Goal: Task Accomplishment & Management: Use online tool/utility

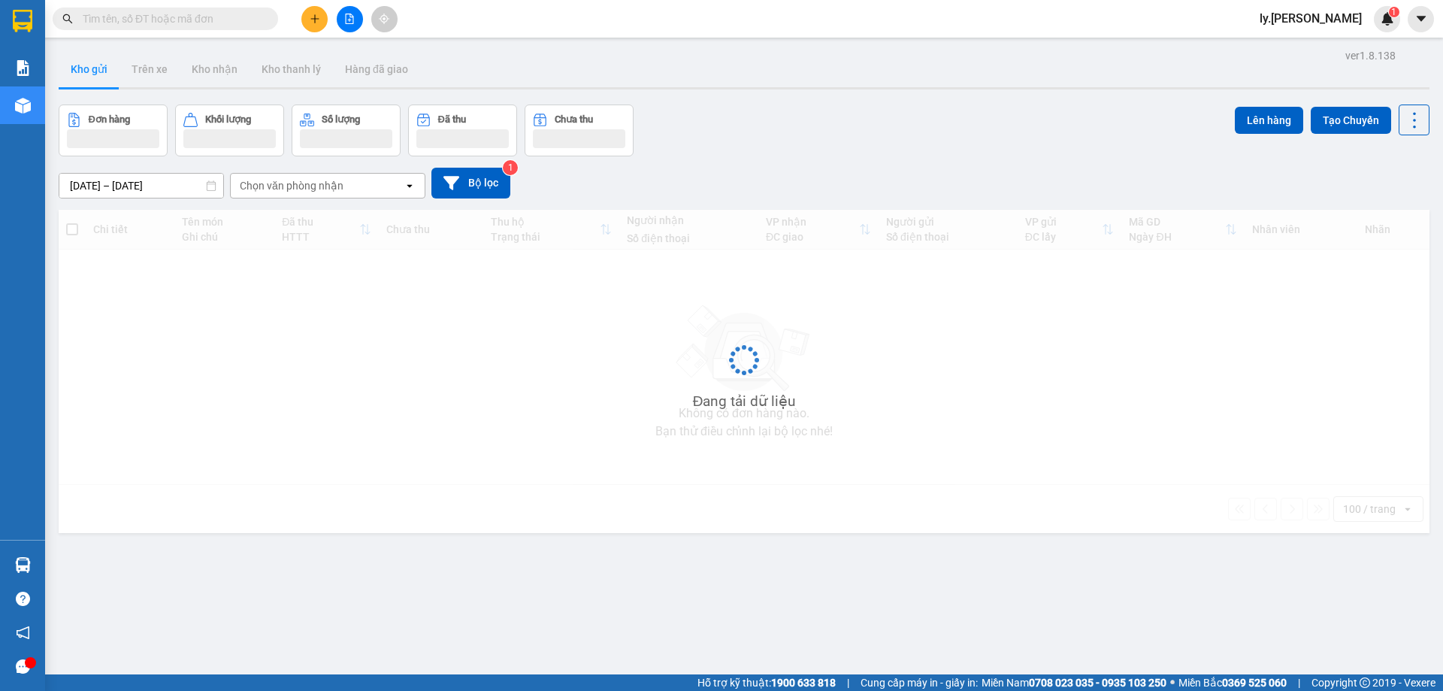
click at [310, 23] on icon "plus" at bounding box center [315, 19] width 11 height 11
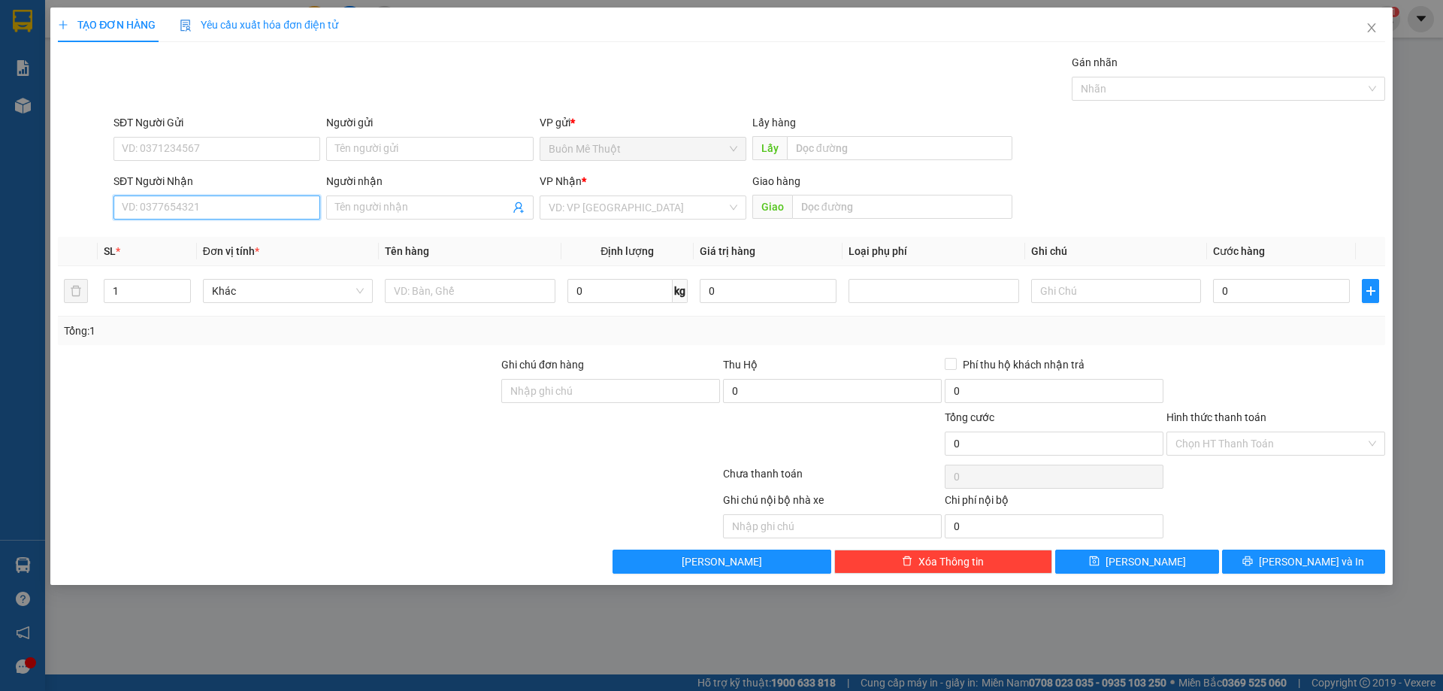
click at [239, 207] on input "SĐT Người Nhận" at bounding box center [216, 207] width 207 height 24
drag, startPoint x: 177, startPoint y: 234, endPoint x: 852, endPoint y: 153, distance: 679.7
click at [177, 234] on div "0908584254 - thảo" at bounding box center [217, 237] width 189 height 17
type input "0908584254"
type input "thảo"
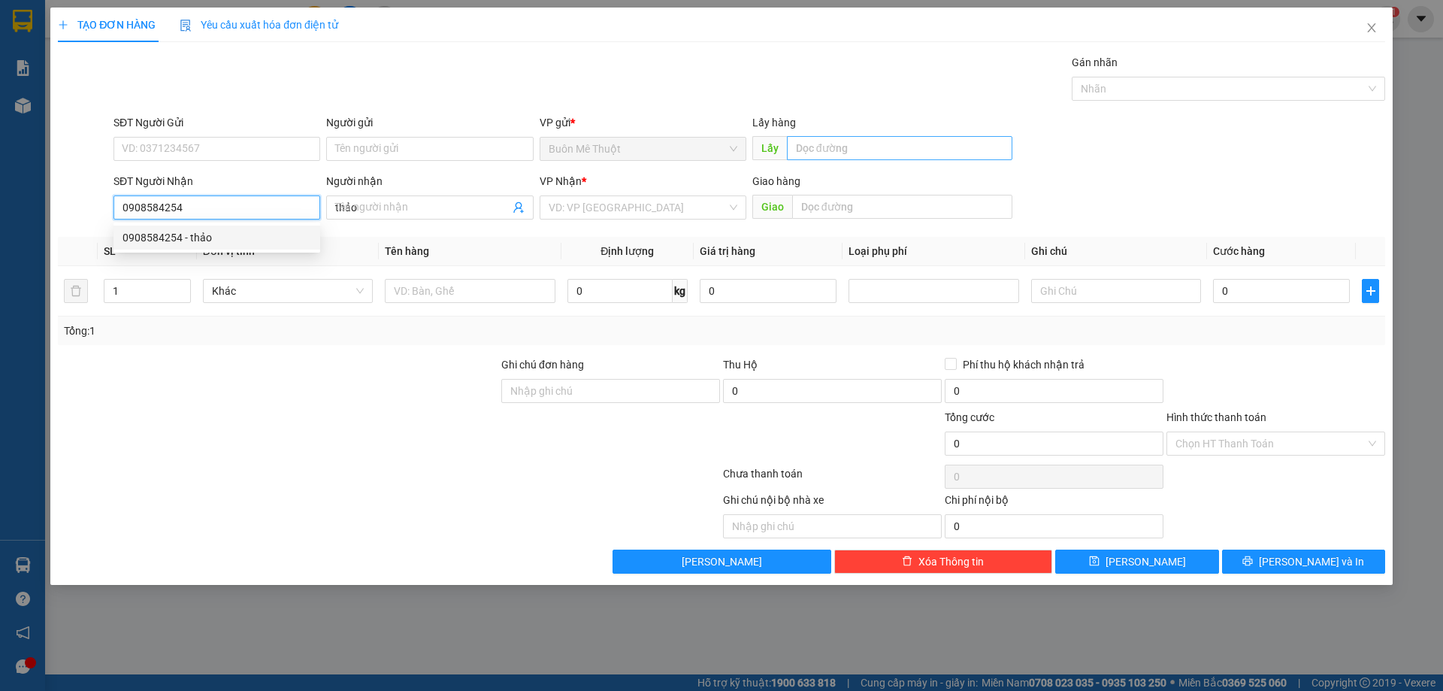
type input "30.000"
type input "0908584254"
click at [1239, 435] on input "Hình thức thanh toán" at bounding box center [1270, 443] width 190 height 23
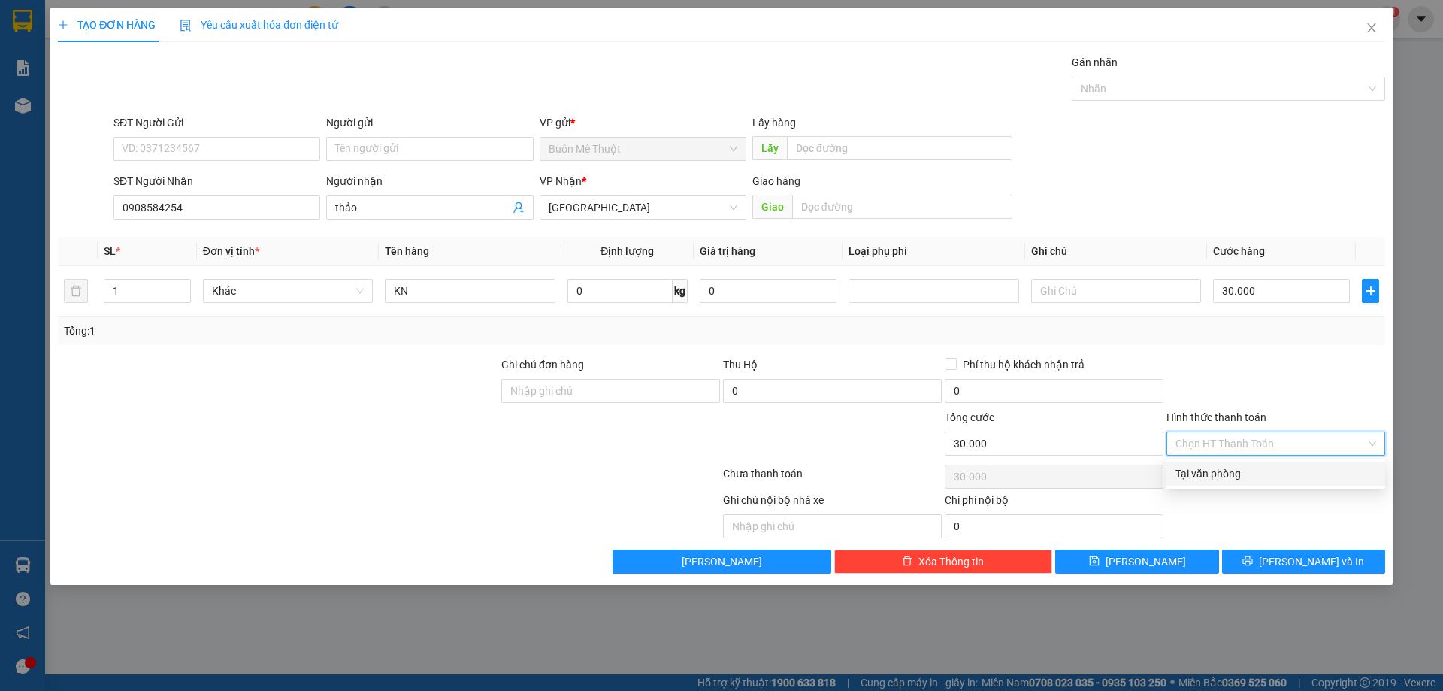
click at [1216, 479] on div "Tại văn phòng" at bounding box center [1275, 473] width 201 height 17
type input "0"
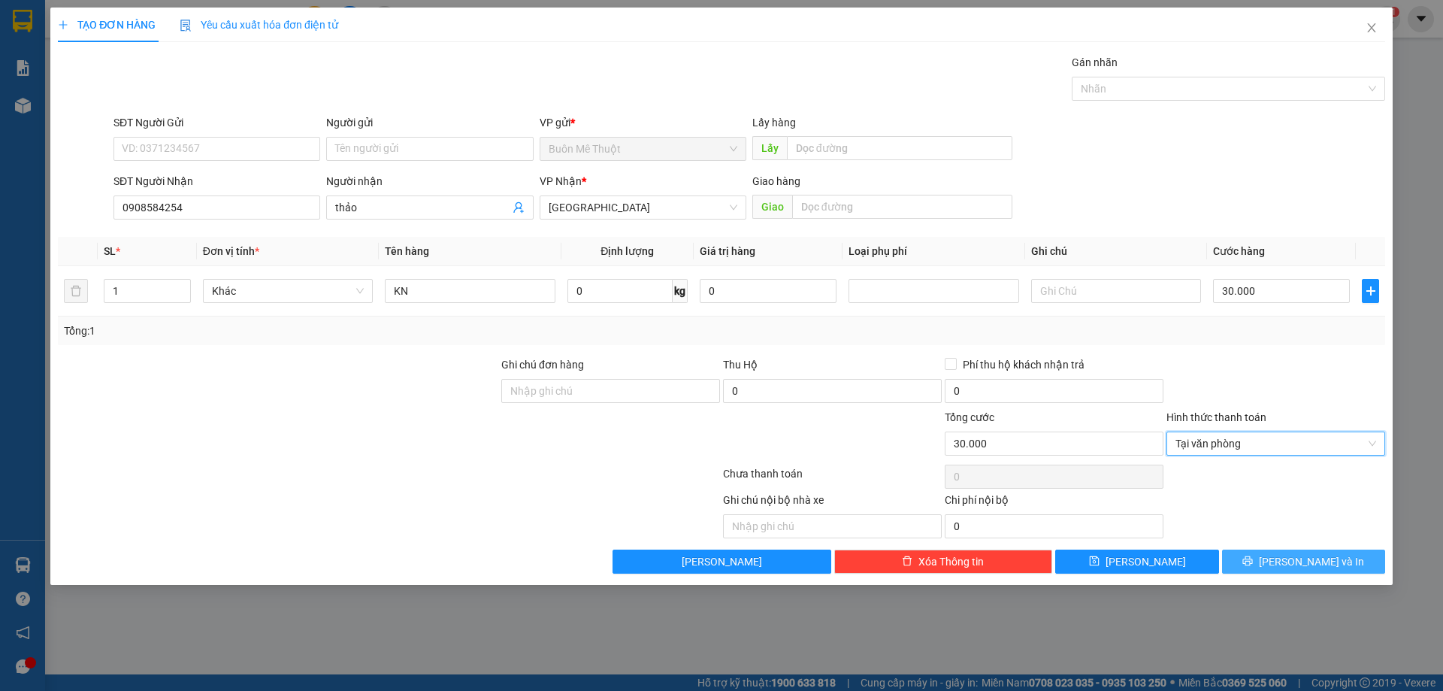
click at [1301, 562] on span "[PERSON_NAME] và In" at bounding box center [1311, 561] width 105 height 17
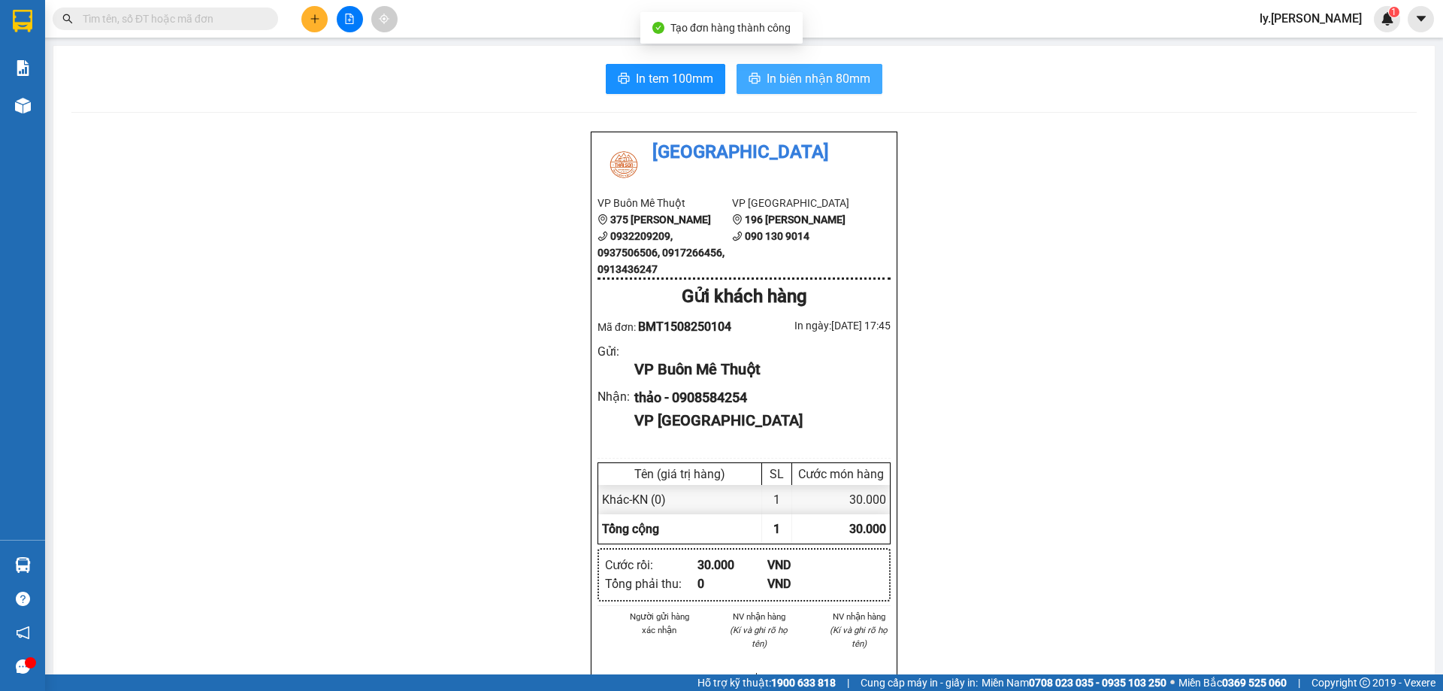
click at [782, 80] on span "In biên nhận 80mm" at bounding box center [819, 78] width 104 height 19
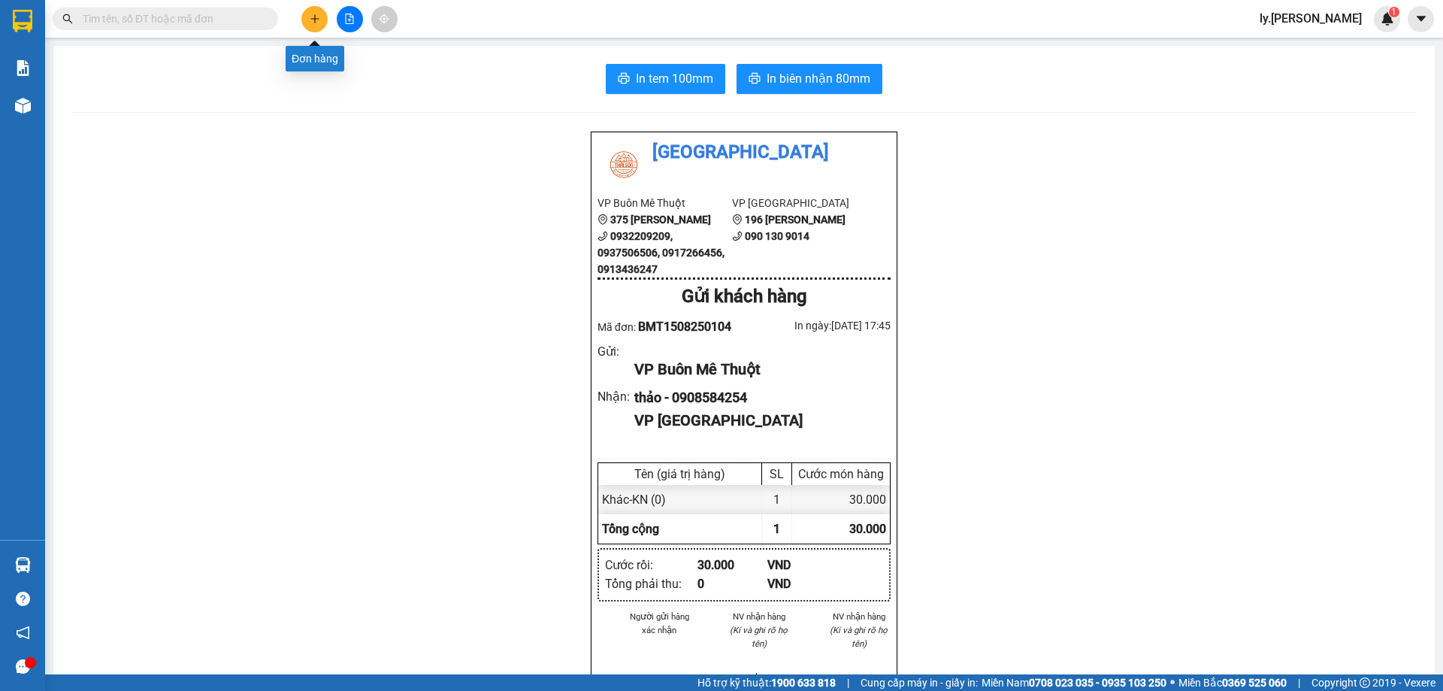
click at [315, 16] on icon "plus" at bounding box center [314, 18] width 1 height 8
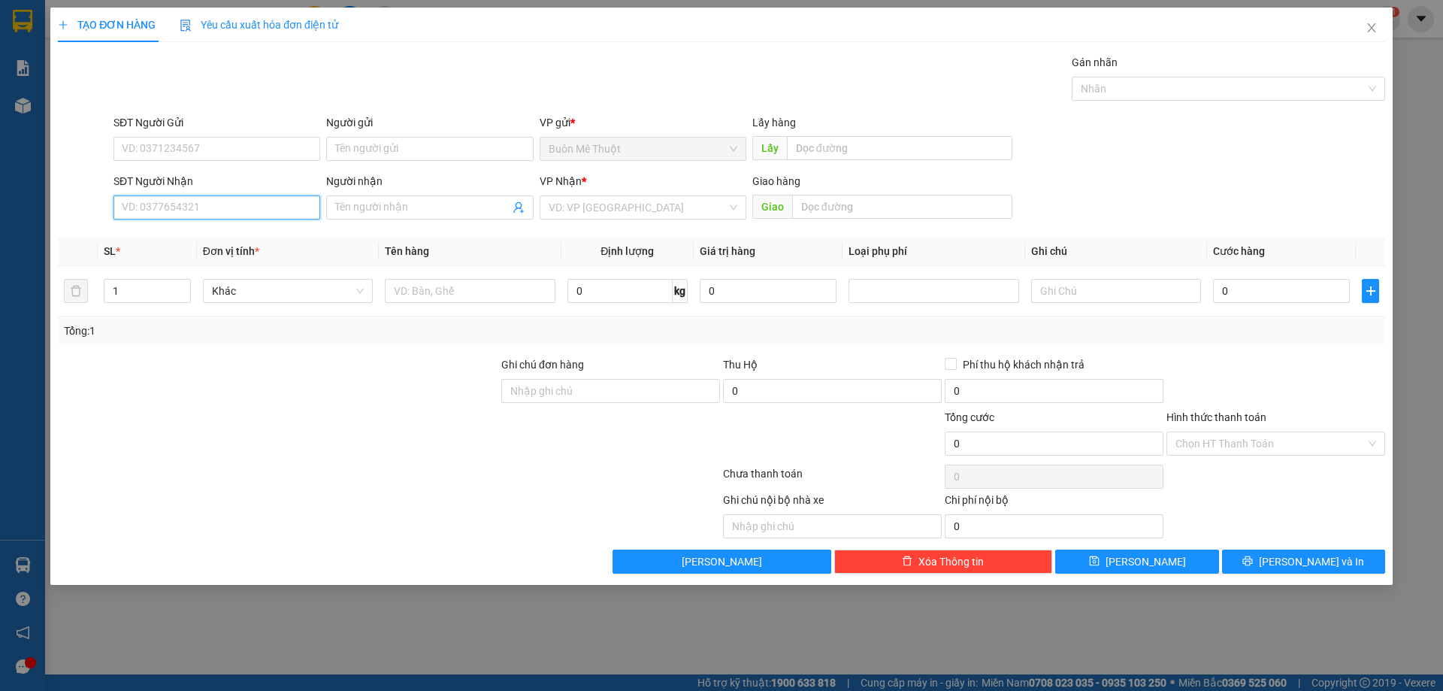
click at [187, 204] on input "SĐT Người Nhận" at bounding box center [216, 207] width 207 height 24
click at [150, 243] on div "0915204849" at bounding box center [217, 237] width 189 height 17
type input "0915204849"
type input "50.000"
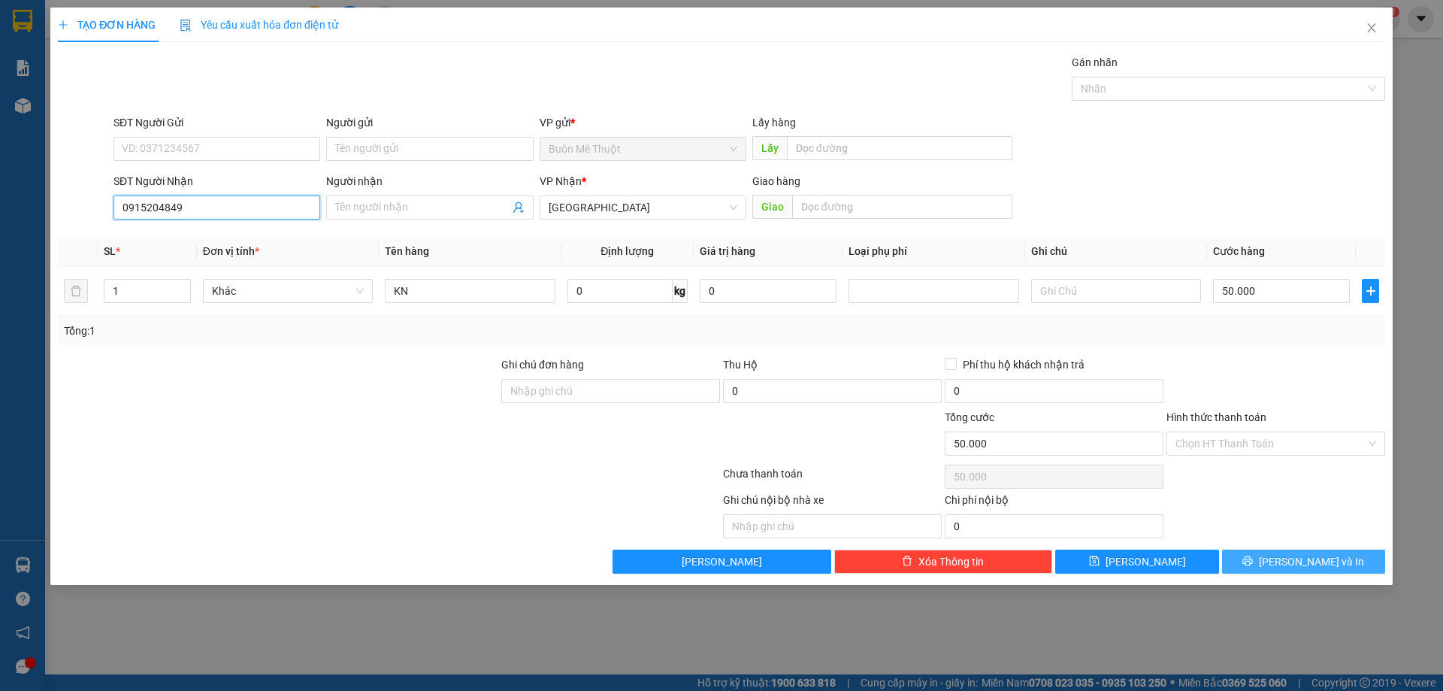
type input "0915204849"
click at [1323, 563] on span "[PERSON_NAME] và In" at bounding box center [1311, 561] width 105 height 17
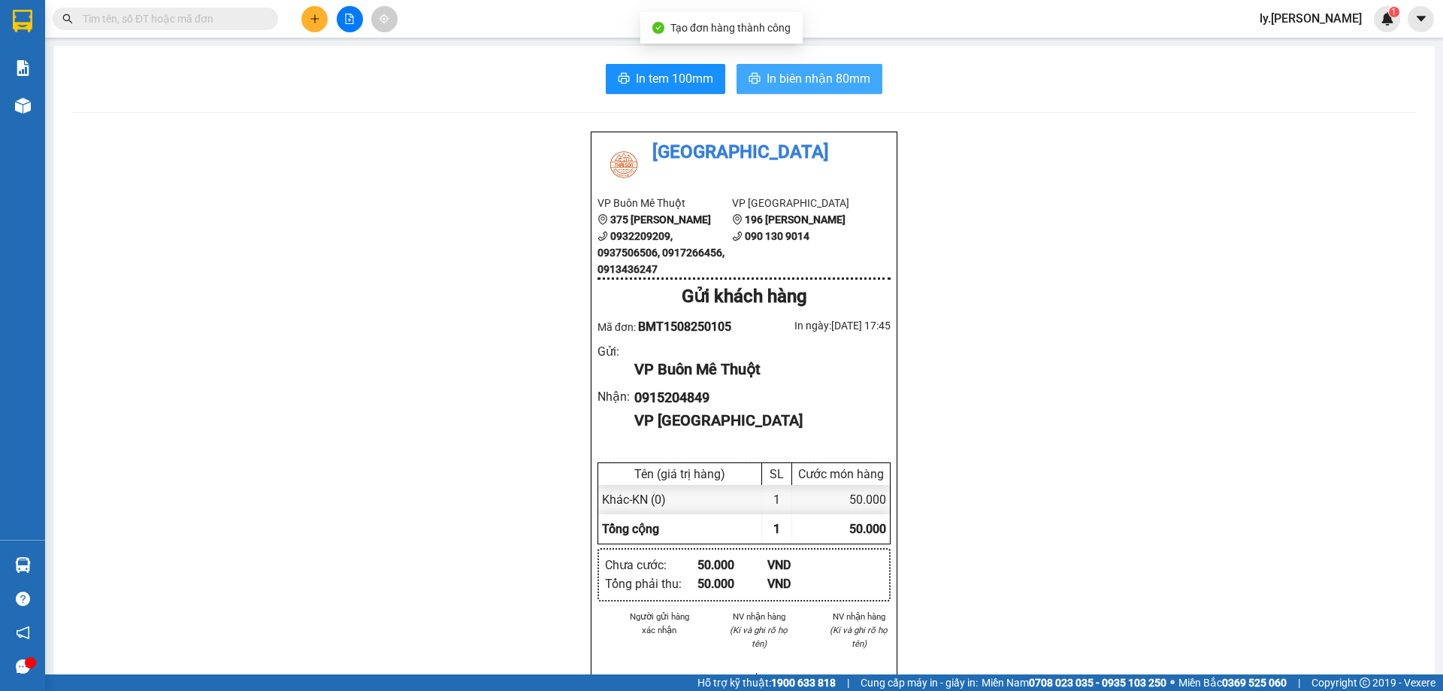
drag, startPoint x: 838, startPoint y: 77, endPoint x: 907, endPoint y: 104, distance: 74.3
click at [837, 76] on span "In biên nhận 80mm" at bounding box center [819, 78] width 104 height 19
click at [320, 25] on button at bounding box center [314, 19] width 26 height 26
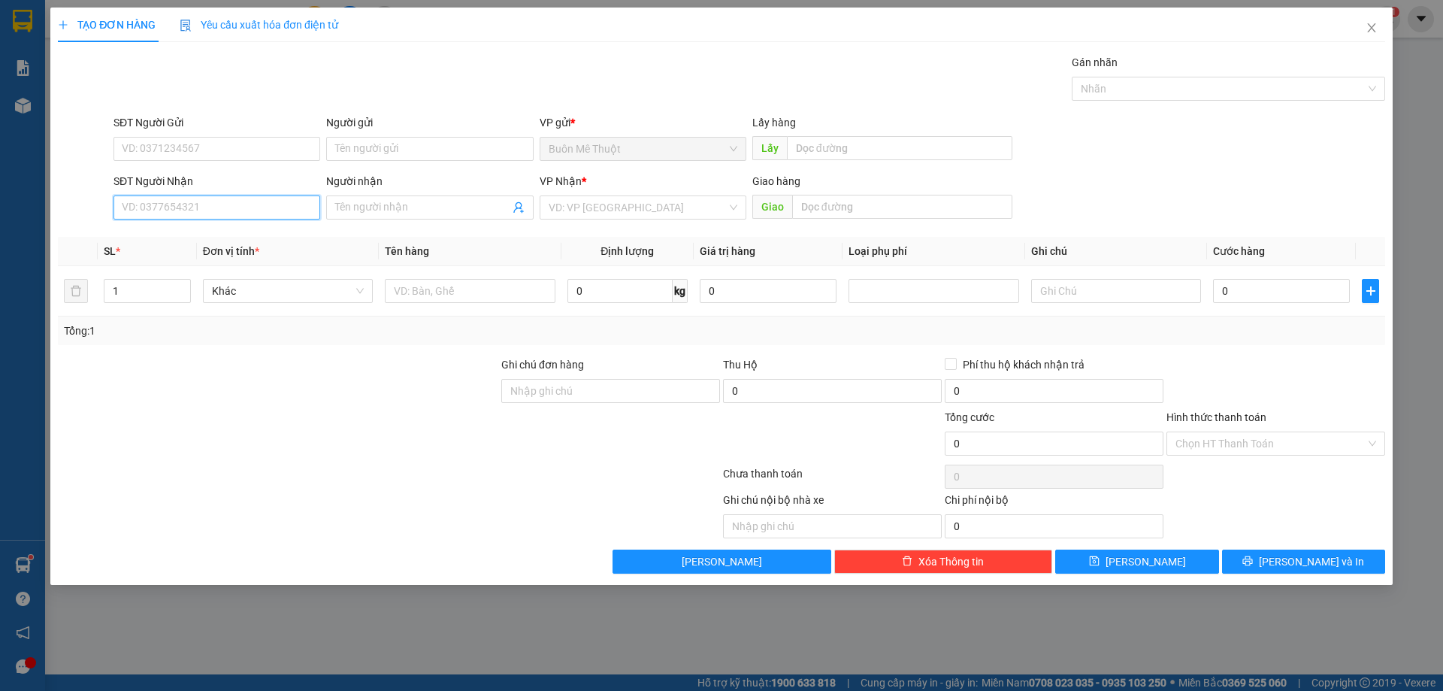
drag, startPoint x: 145, startPoint y: 207, endPoint x: 1442, endPoint y: 389, distance: 1310.0
click at [150, 207] on input "SĐT Người Nhận" at bounding box center [216, 207] width 207 height 24
type input "0"
click at [1374, 25] on icon "close" at bounding box center [1372, 28] width 12 height 12
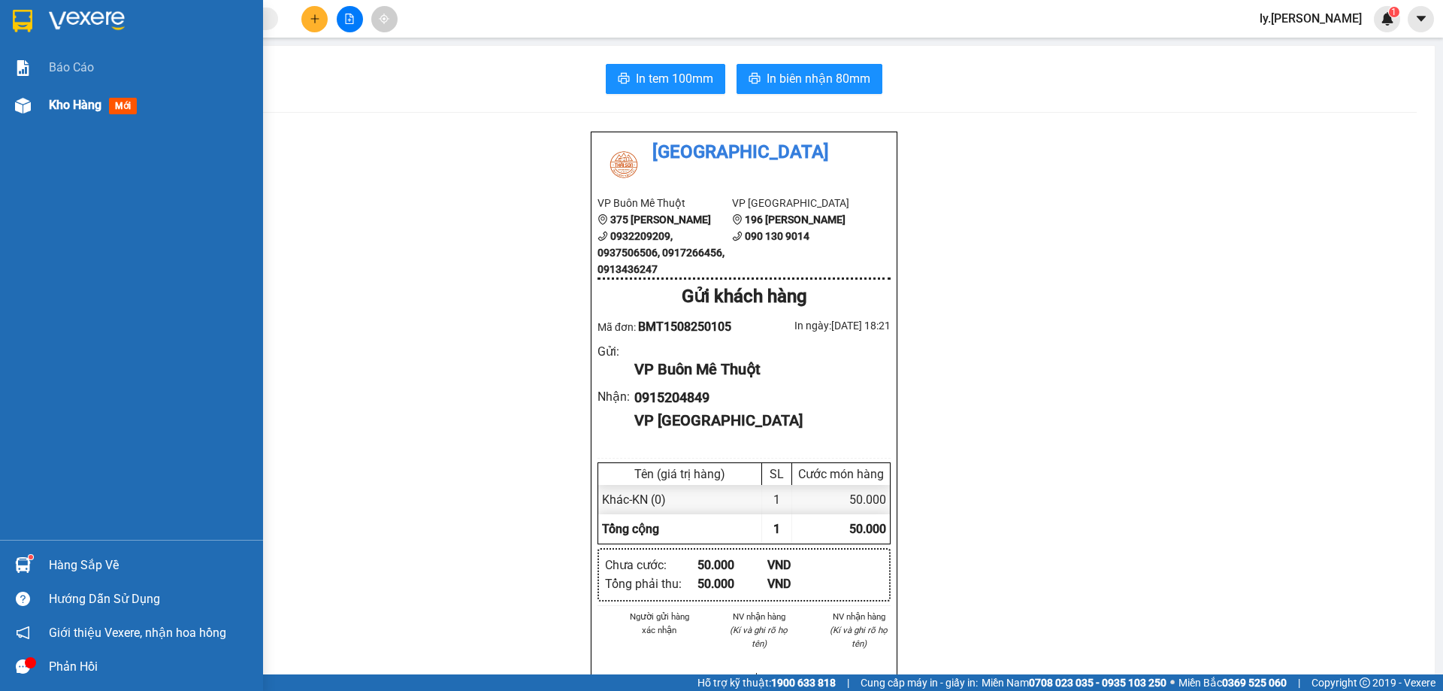
click at [56, 108] on span "Kho hàng" at bounding box center [75, 105] width 53 height 14
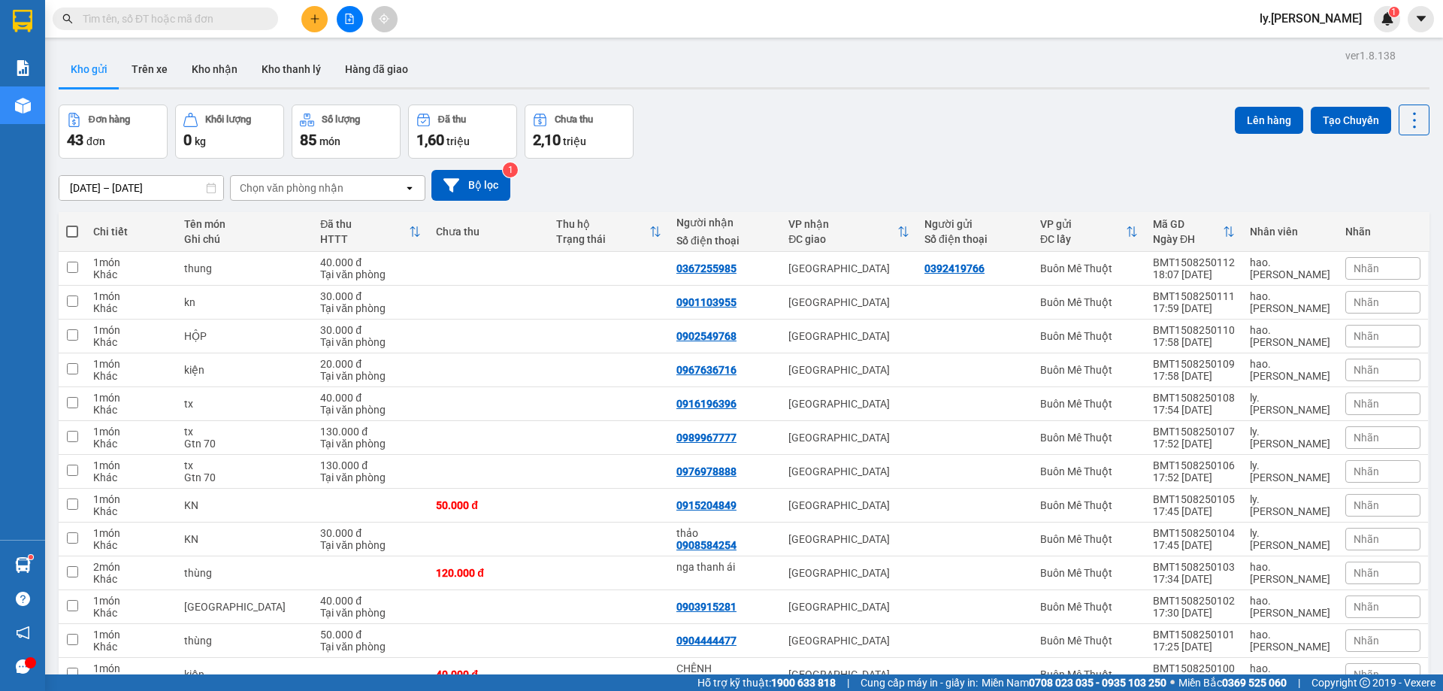
click at [956, 184] on div "[DATE] – [DATE] Press the down arrow key to interact with the calendar and sele…" at bounding box center [744, 185] width 1371 height 31
click at [1342, 115] on button "Tạo Chuyến" at bounding box center [1351, 120] width 80 height 27
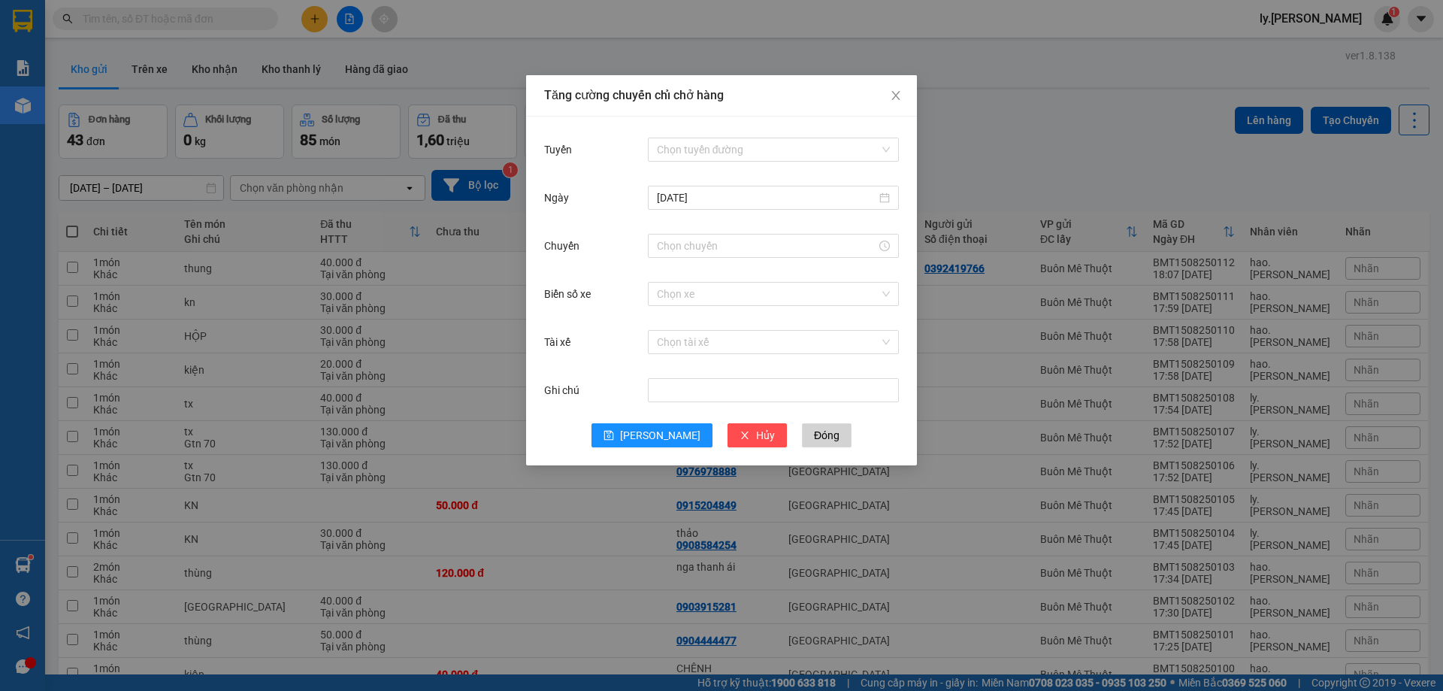
click at [711, 131] on div "Tuyến Chọn tuyến đường [DATE] Chuyến Biển số xe Chọn xe Tài xế Chọn tài xế Ghi …" at bounding box center [721, 290] width 391 height 349
drag, startPoint x: 708, startPoint y: 139, endPoint x: 758, endPoint y: 250, distance: 122.1
click at [711, 142] on input "Tuyến" at bounding box center [768, 149] width 222 height 23
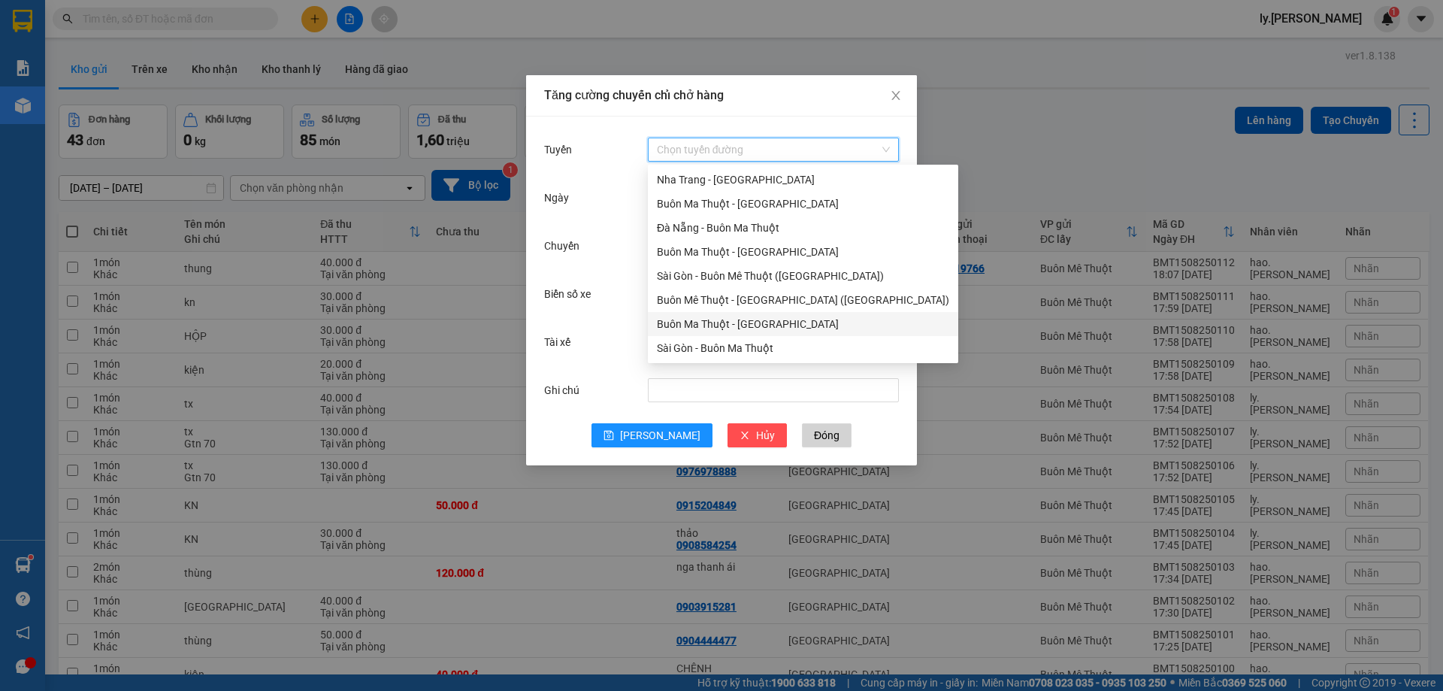
click at [751, 322] on div "Buôn Ma Thuột - [GEOGRAPHIC_DATA]" at bounding box center [803, 324] width 292 height 17
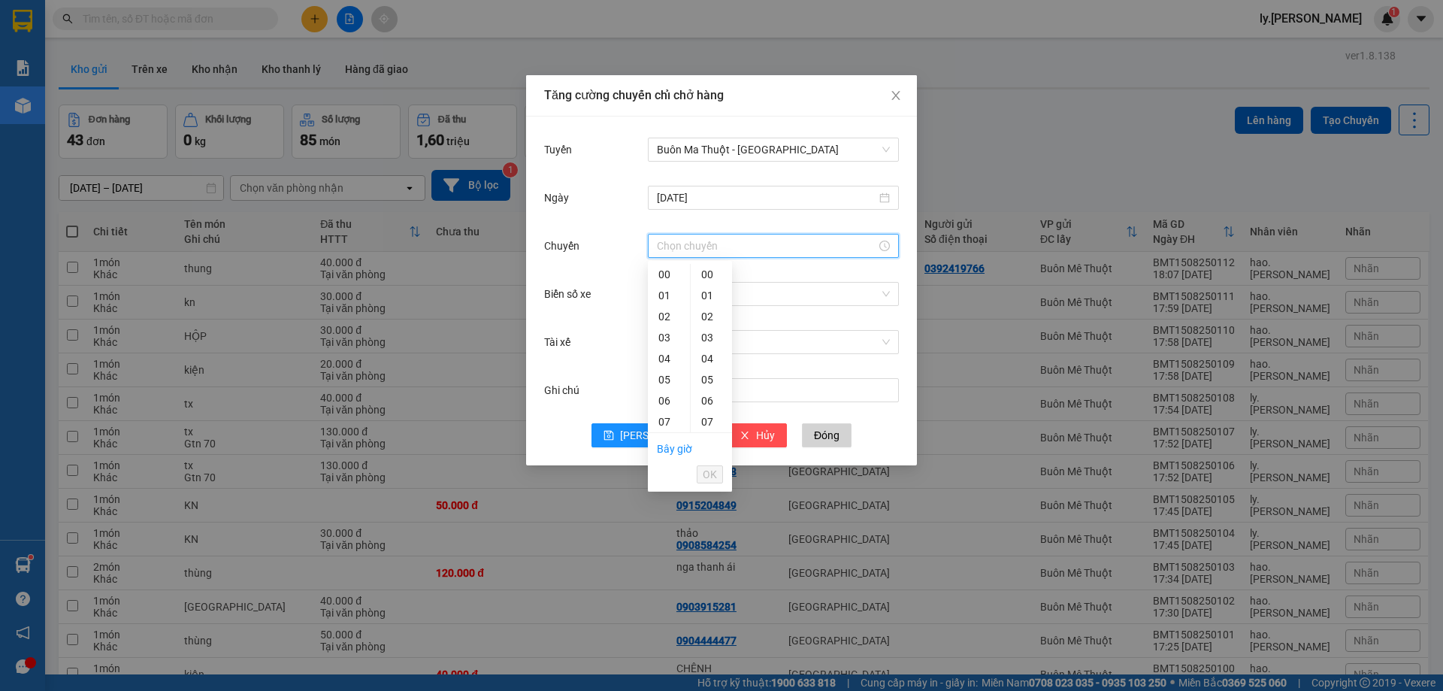
click at [725, 244] on input "Chuyến" at bounding box center [766, 246] width 219 height 17
click at [663, 428] on div "18" at bounding box center [669, 427] width 42 height 21
type input "18:00"
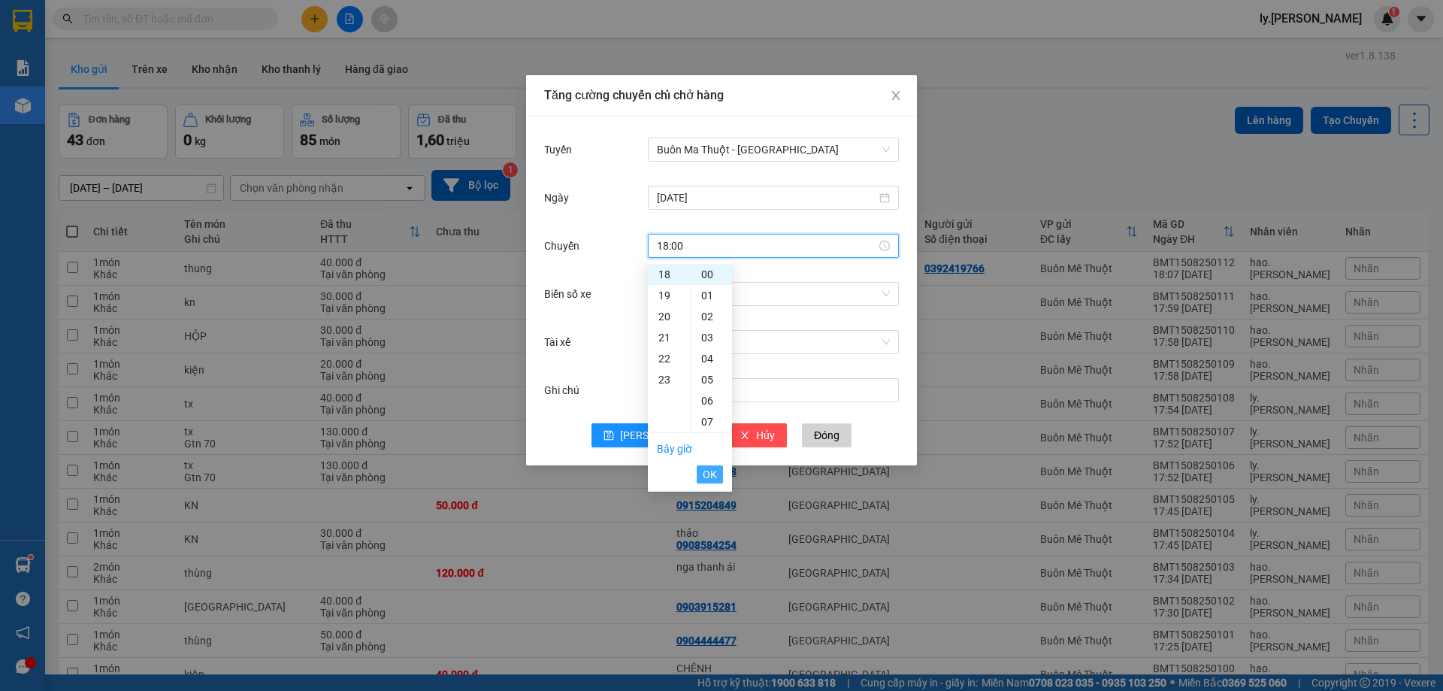
click at [713, 479] on span "OK" at bounding box center [710, 474] width 14 height 17
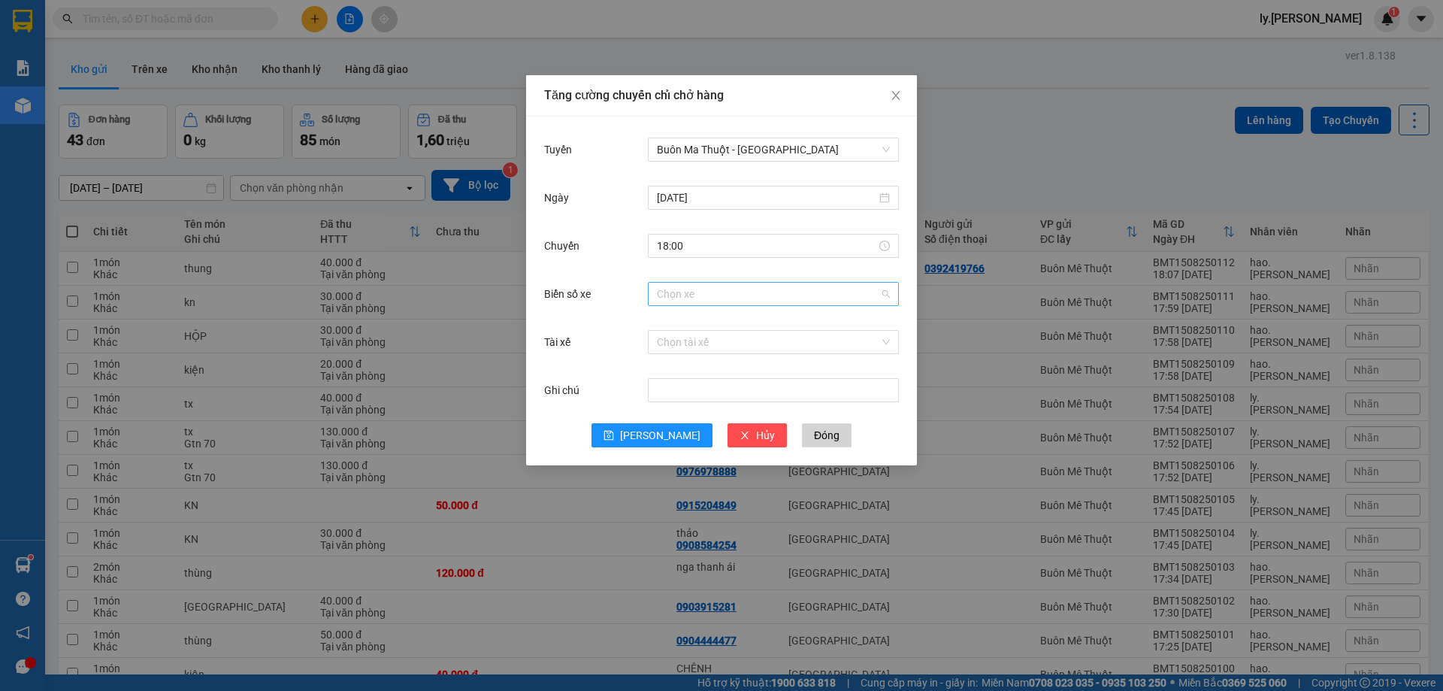
click at [746, 283] on input "Biển số xe" at bounding box center [768, 294] width 222 height 23
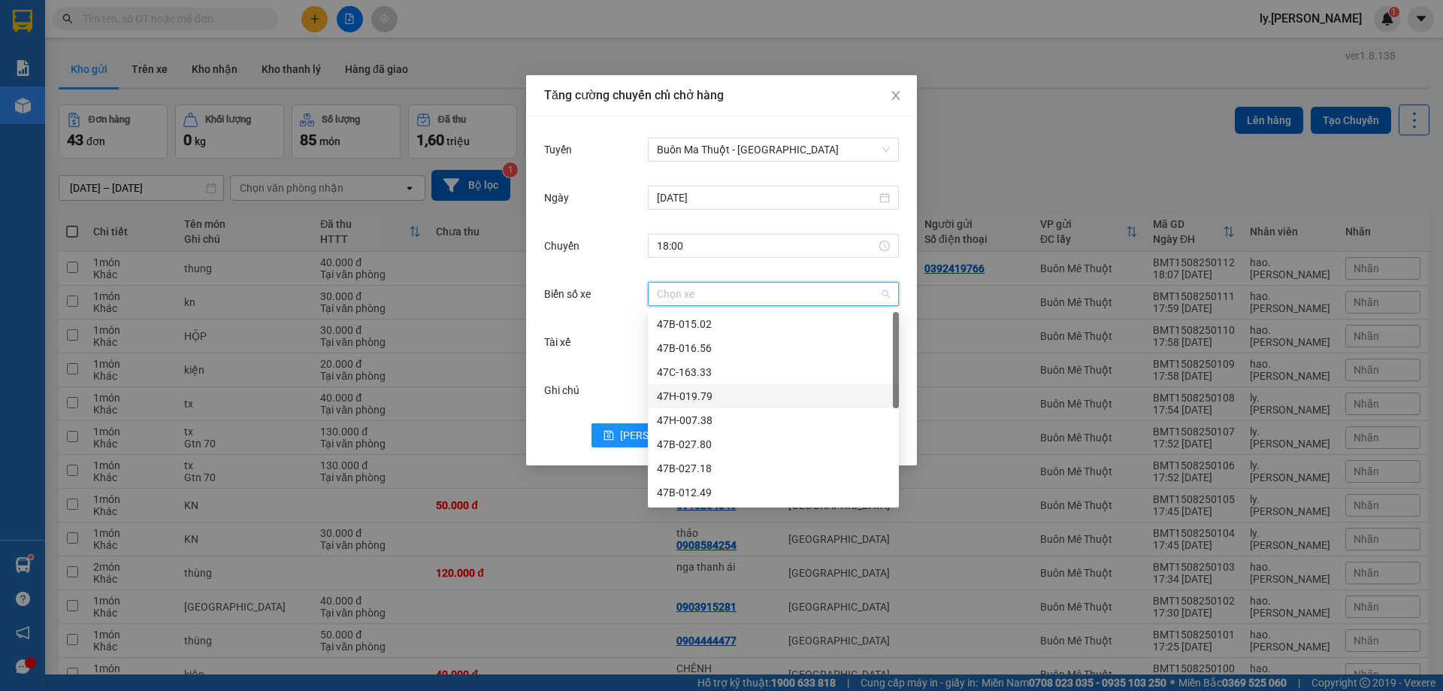
click at [710, 396] on div "47H-019.79" at bounding box center [773, 396] width 233 height 17
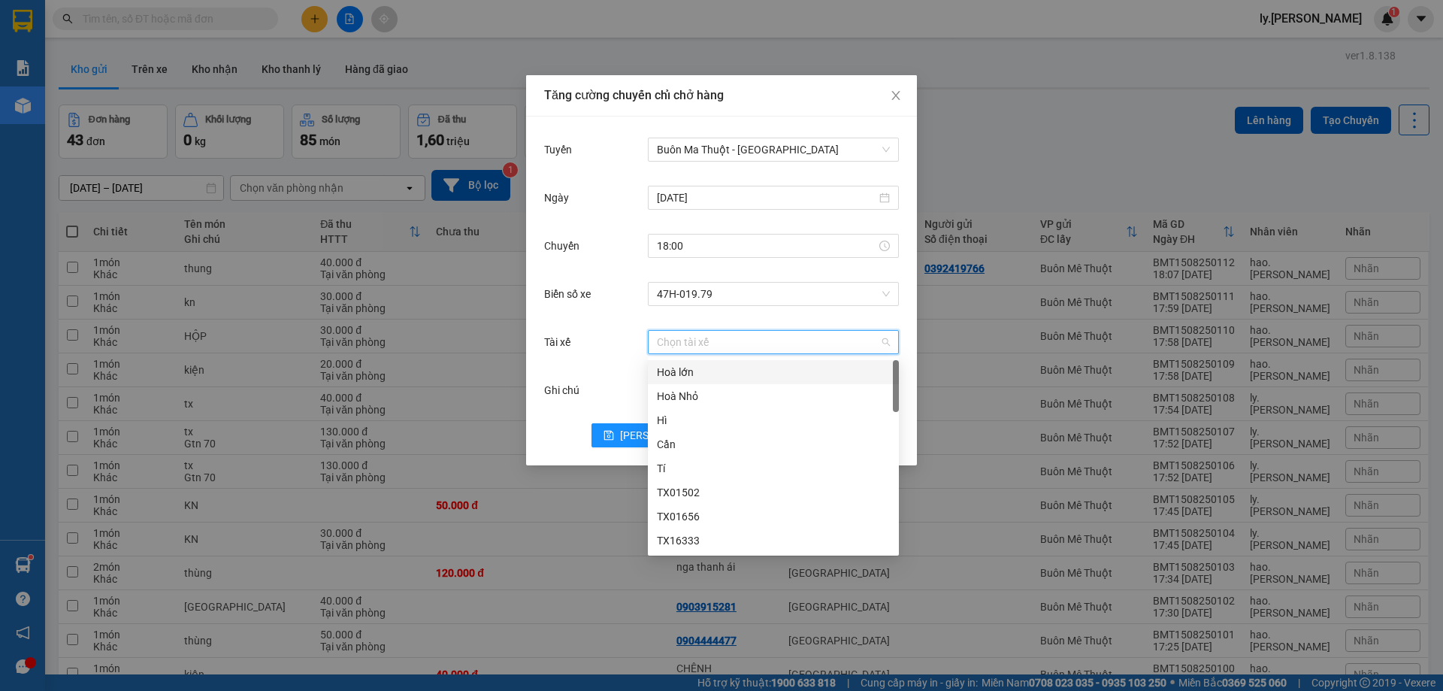
click at [717, 345] on input "Tài xế" at bounding box center [768, 342] width 222 height 23
click at [684, 519] on div "Tí" at bounding box center [773, 516] width 233 height 17
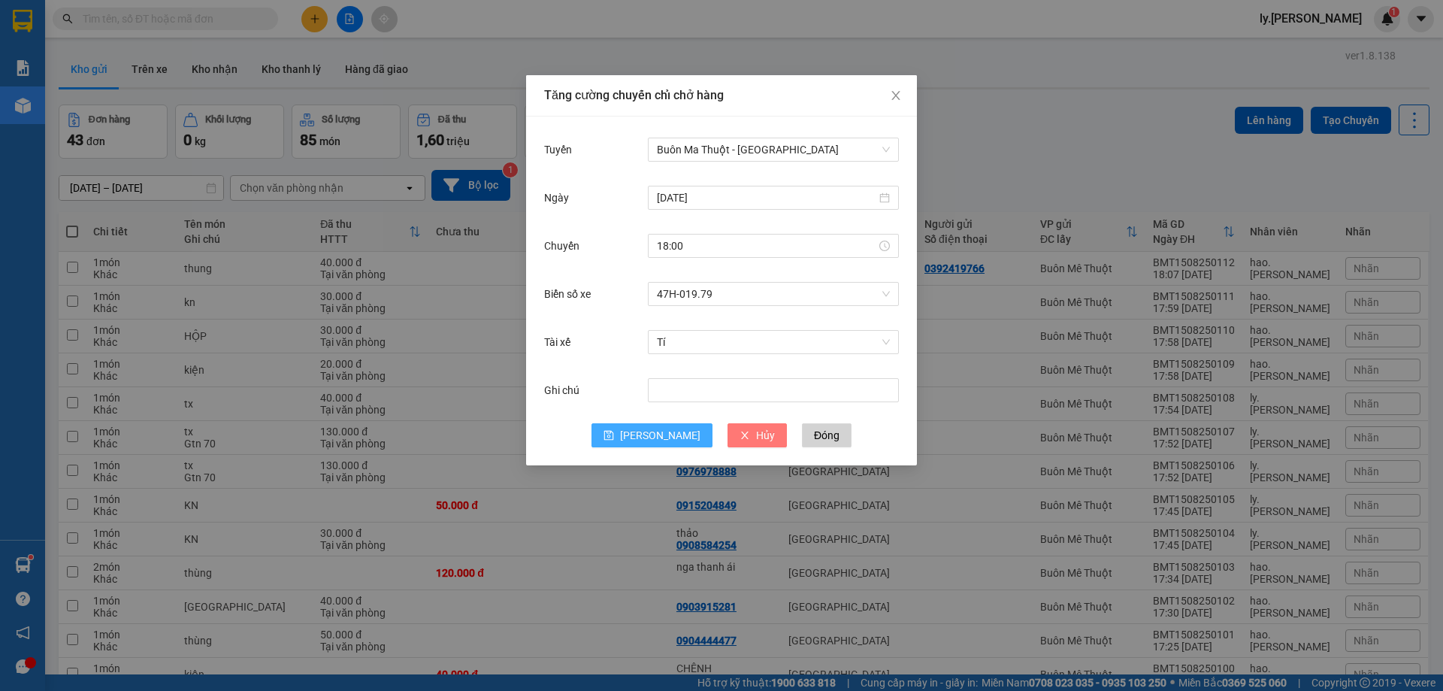
drag, startPoint x: 720, startPoint y: 431, endPoint x: 631, endPoint y: 426, distance: 88.8
click at [637, 430] on div "[PERSON_NAME] Đóng" at bounding box center [721, 435] width 355 height 24
click at [614, 431] on icon "save" at bounding box center [609, 435] width 11 height 11
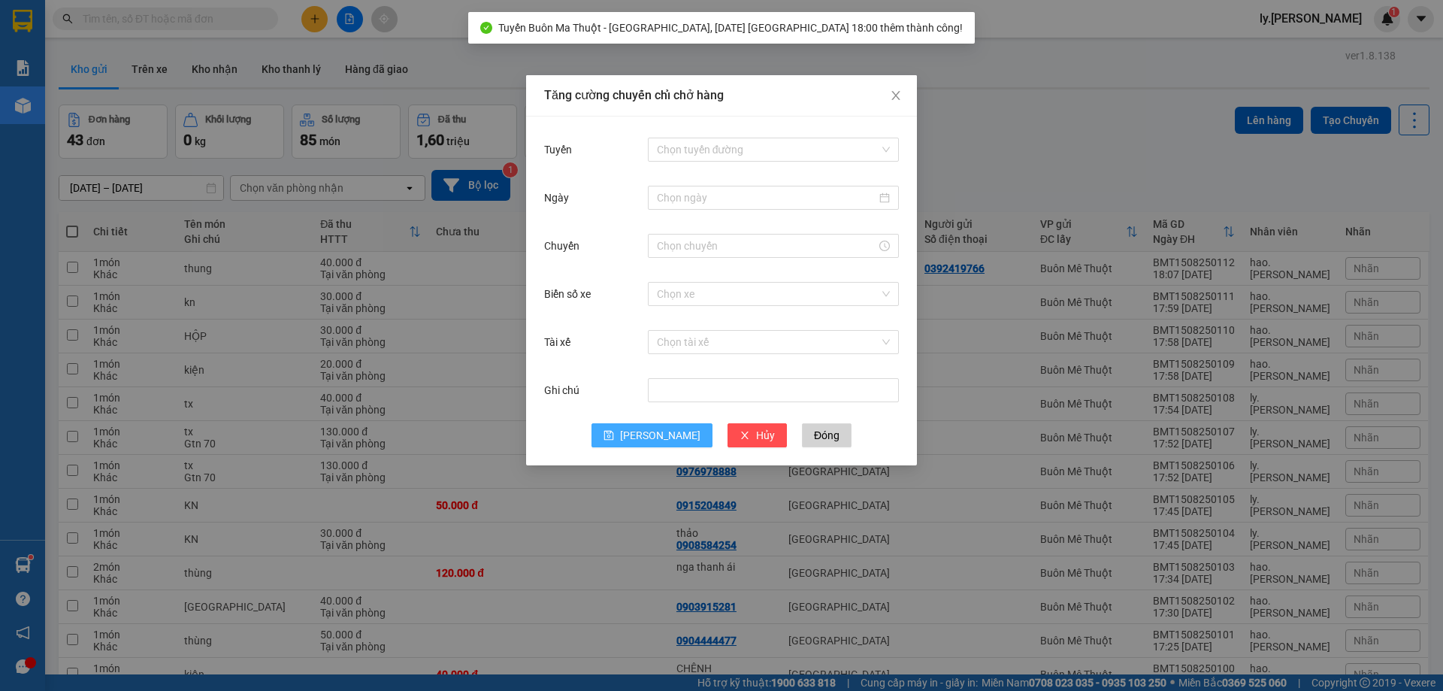
click at [1107, 322] on div "Tăng cường chuyến chỉ chở hàng Tuyến Chọn tuyến đường Ngày Chuyến Biển số xe Ch…" at bounding box center [721, 345] width 1443 height 691
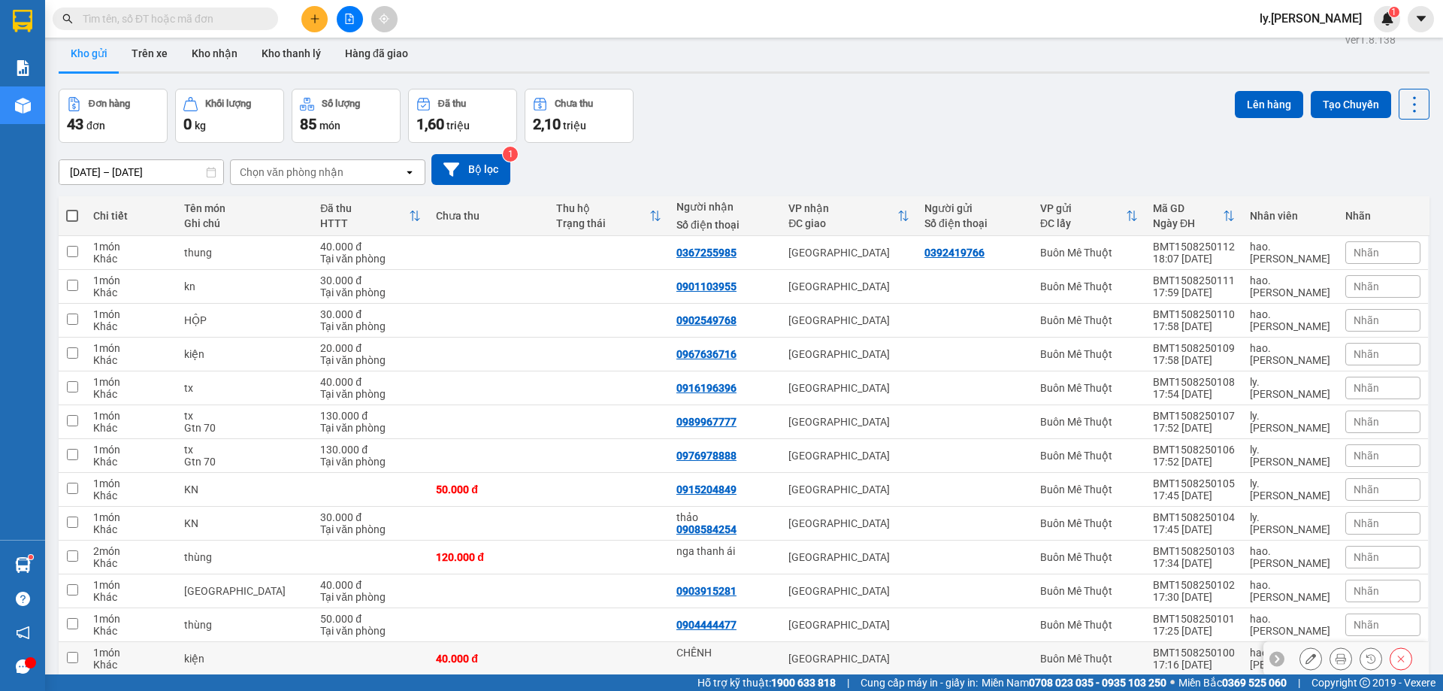
scroll to position [0, 0]
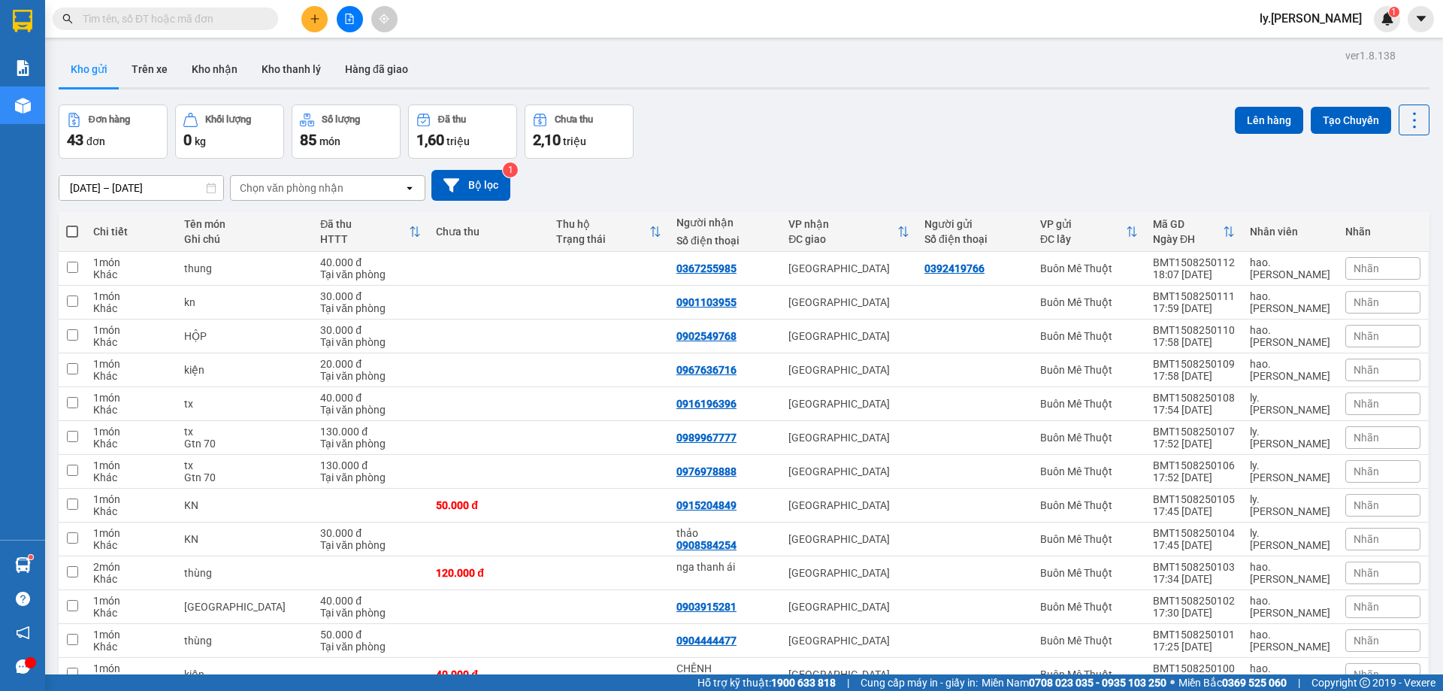
click at [69, 226] on span at bounding box center [72, 231] width 12 height 12
click at [72, 224] on input "checkbox" at bounding box center [72, 224] width 0 height 0
checkbox input "true"
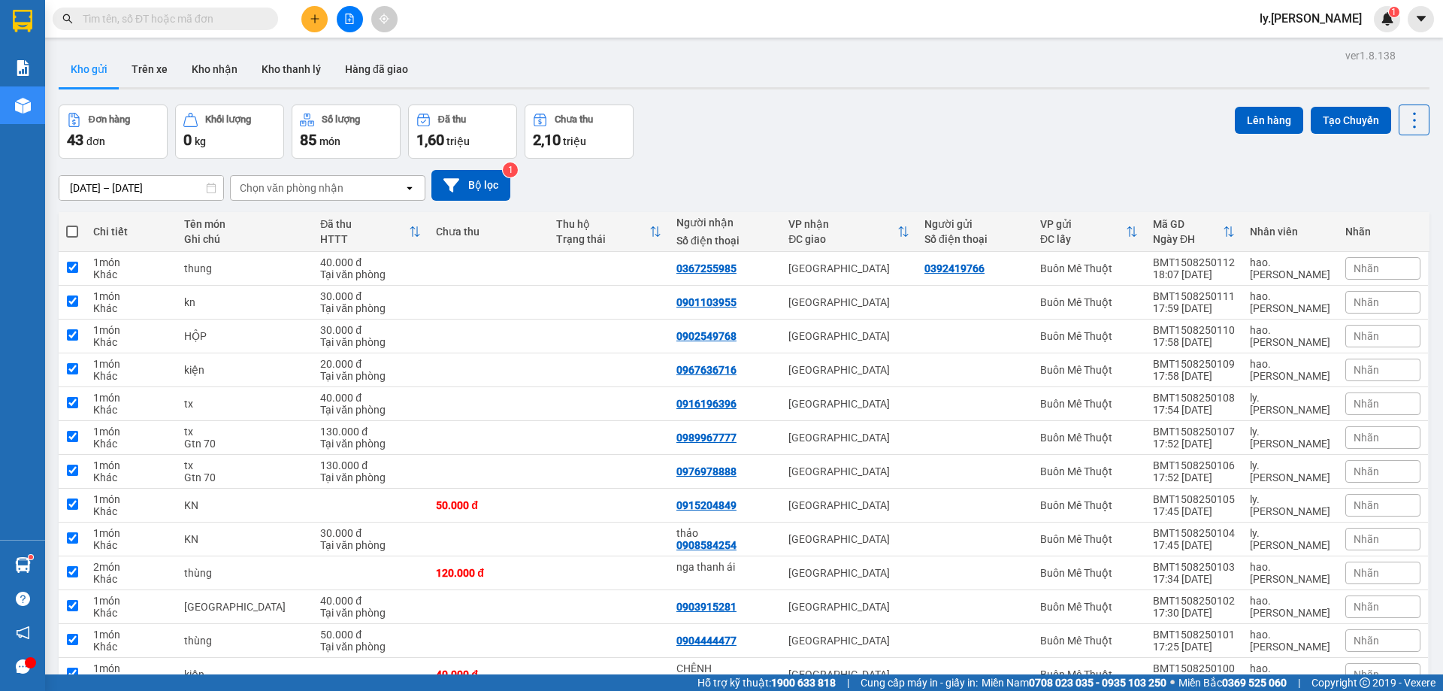
checkbox input "true"
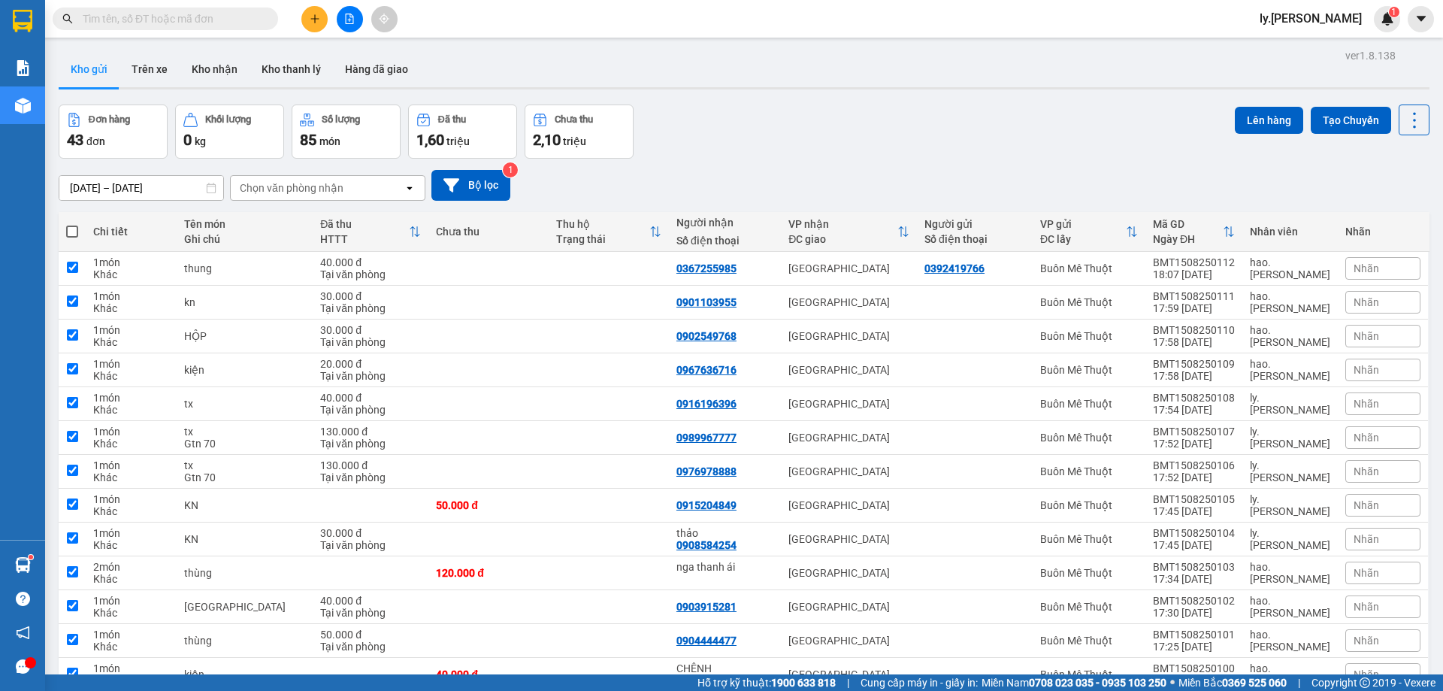
checkbox input "true"
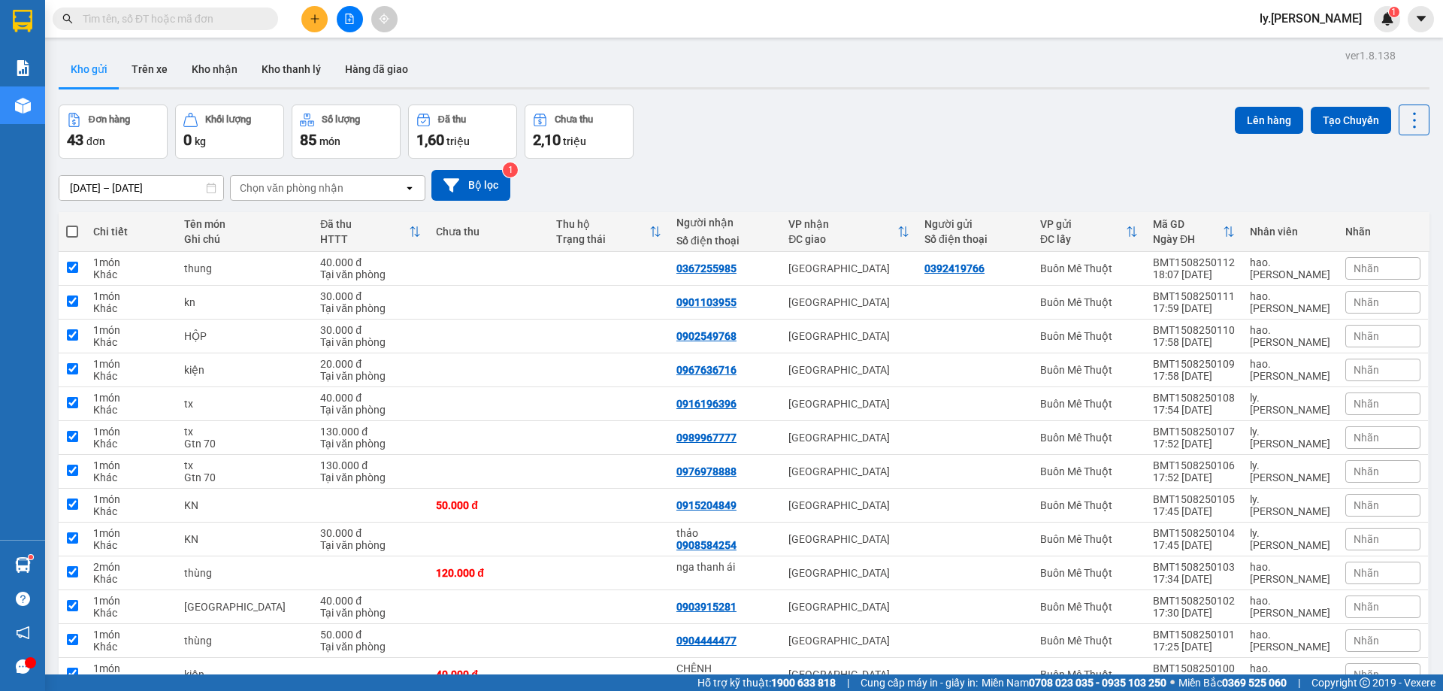
checkbox input "true"
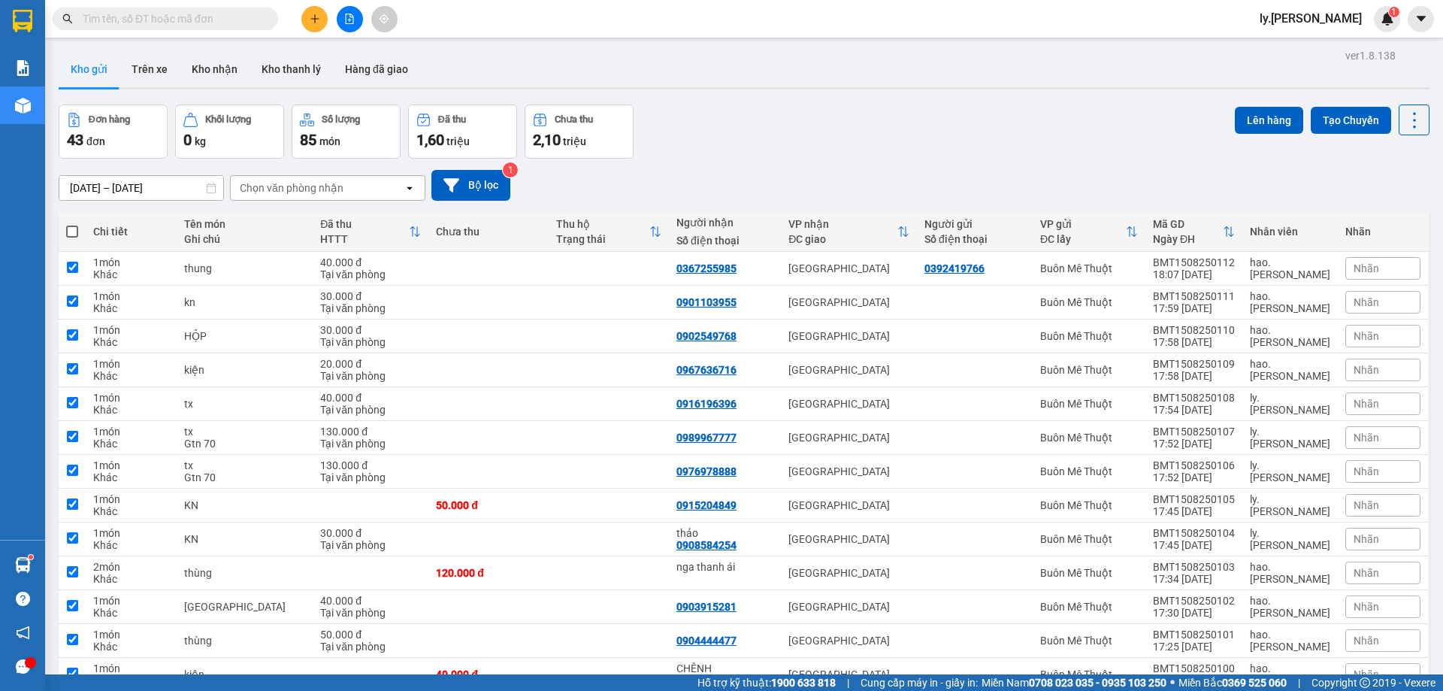
checkbox input "true"
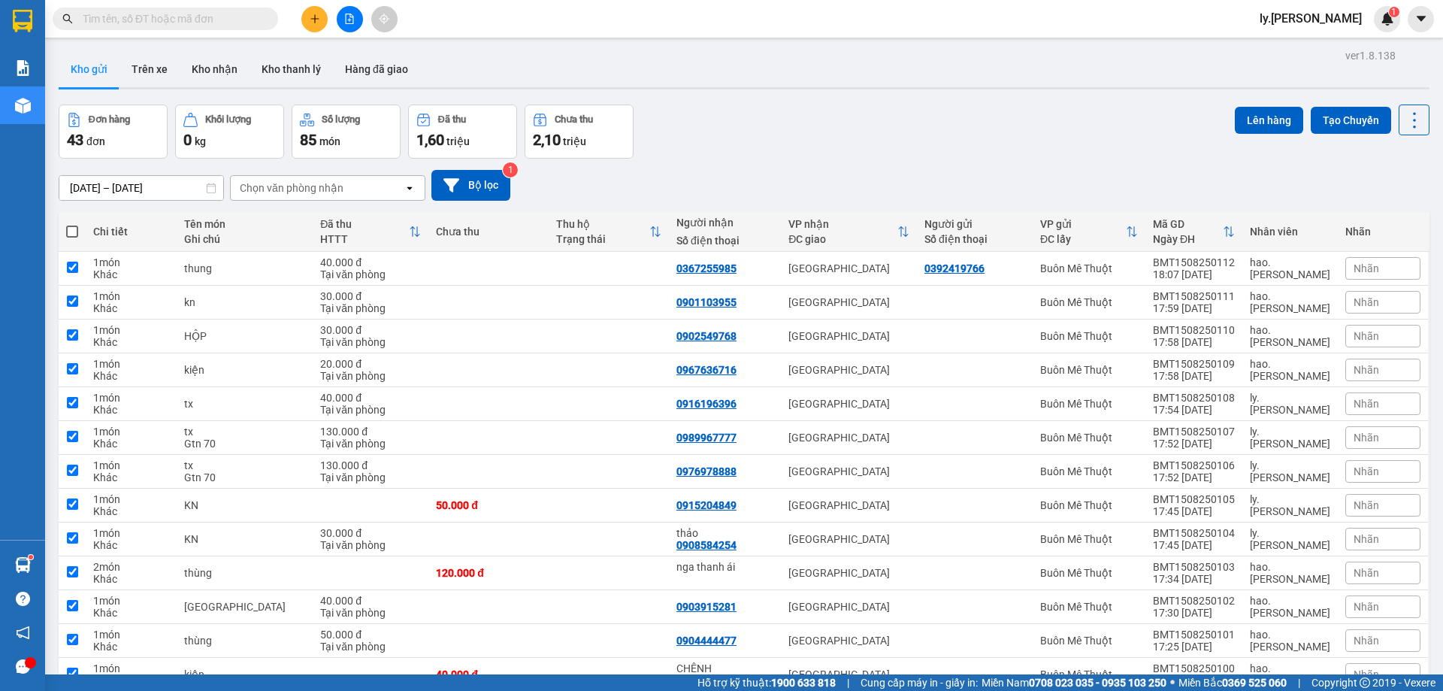
checkbox input "true"
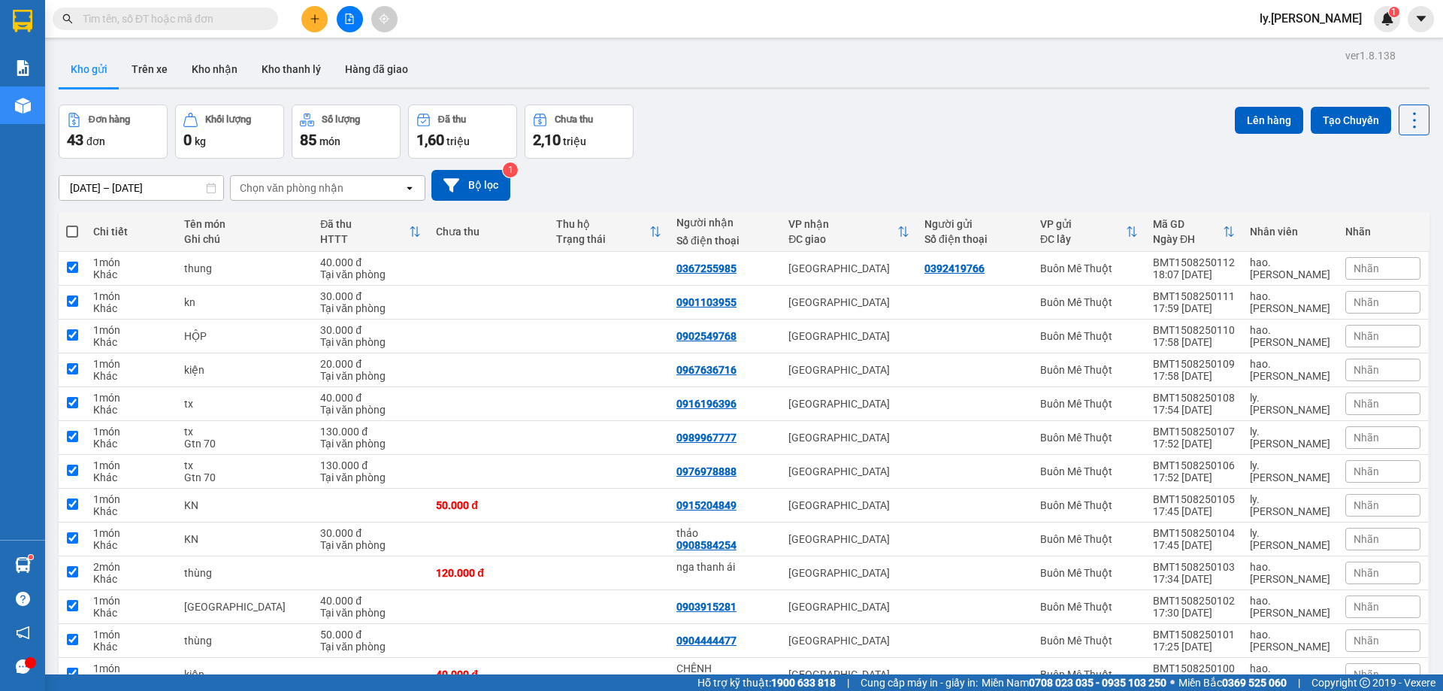
checkbox input "true"
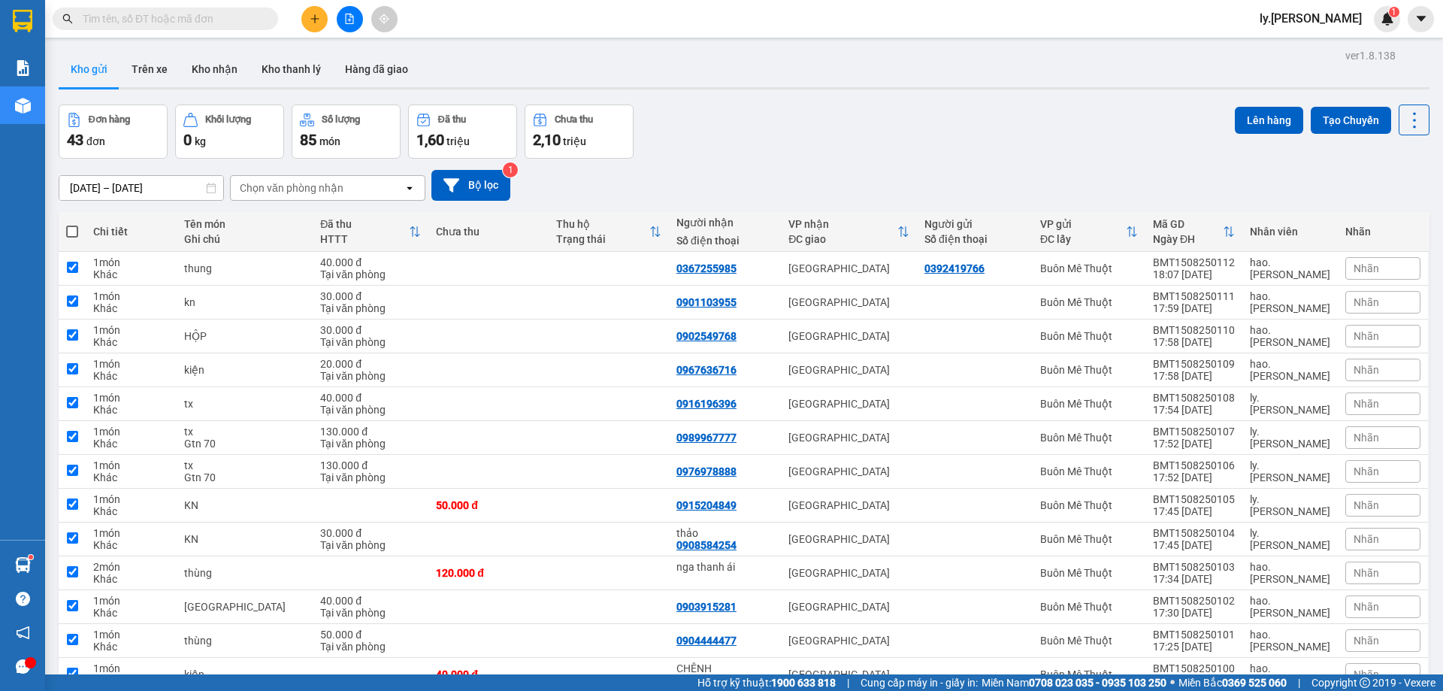
checkbox input "true"
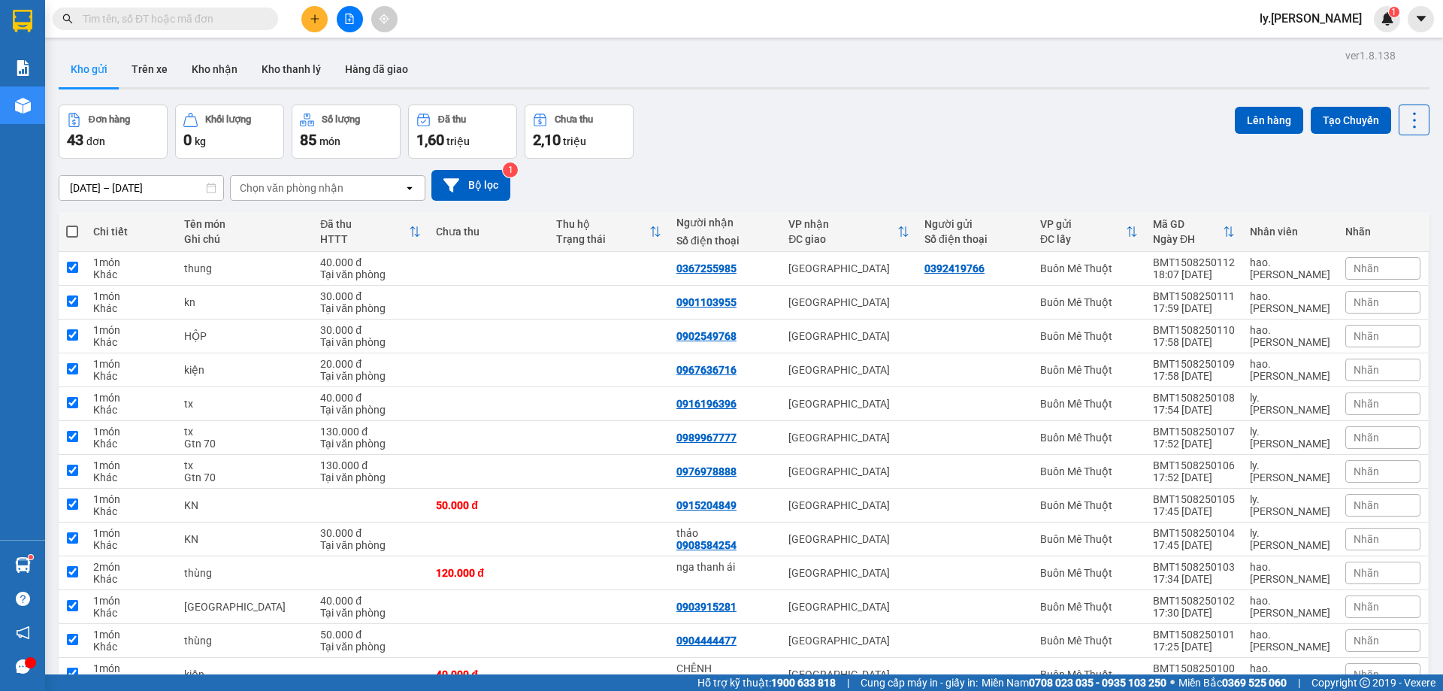
checkbox input "true"
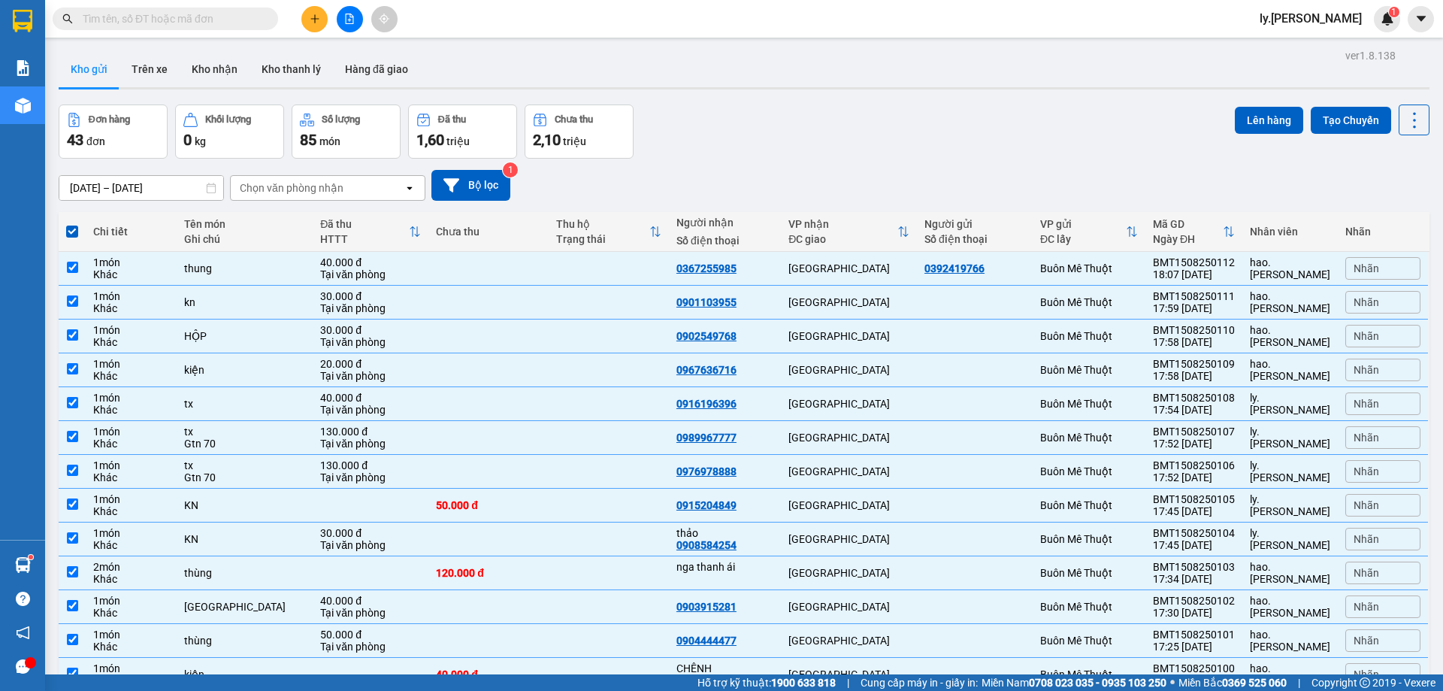
drag, startPoint x: 304, startPoint y: 186, endPoint x: 310, endPoint y: 195, distance: 11.3
click at [304, 188] on div "Chọn văn phòng nhận" at bounding box center [292, 187] width 104 height 15
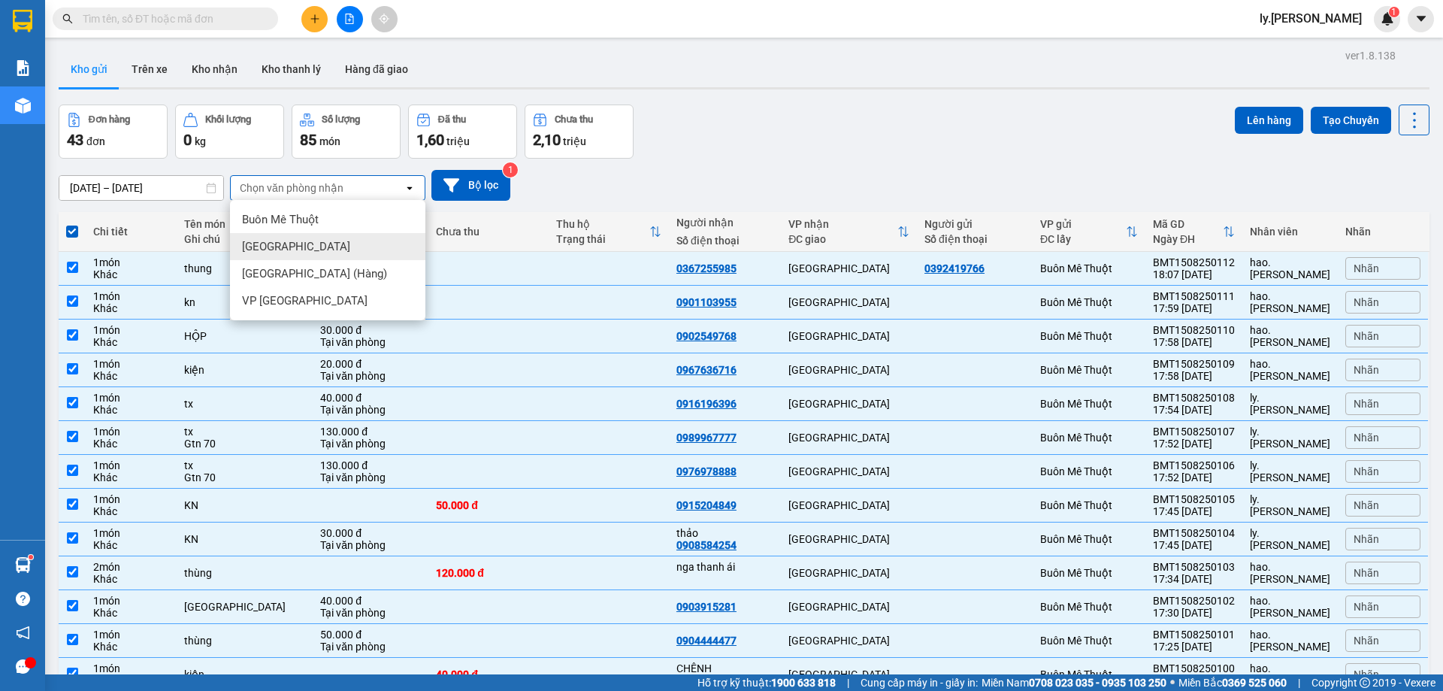
click at [300, 243] on div "[GEOGRAPHIC_DATA]" at bounding box center [327, 246] width 195 height 27
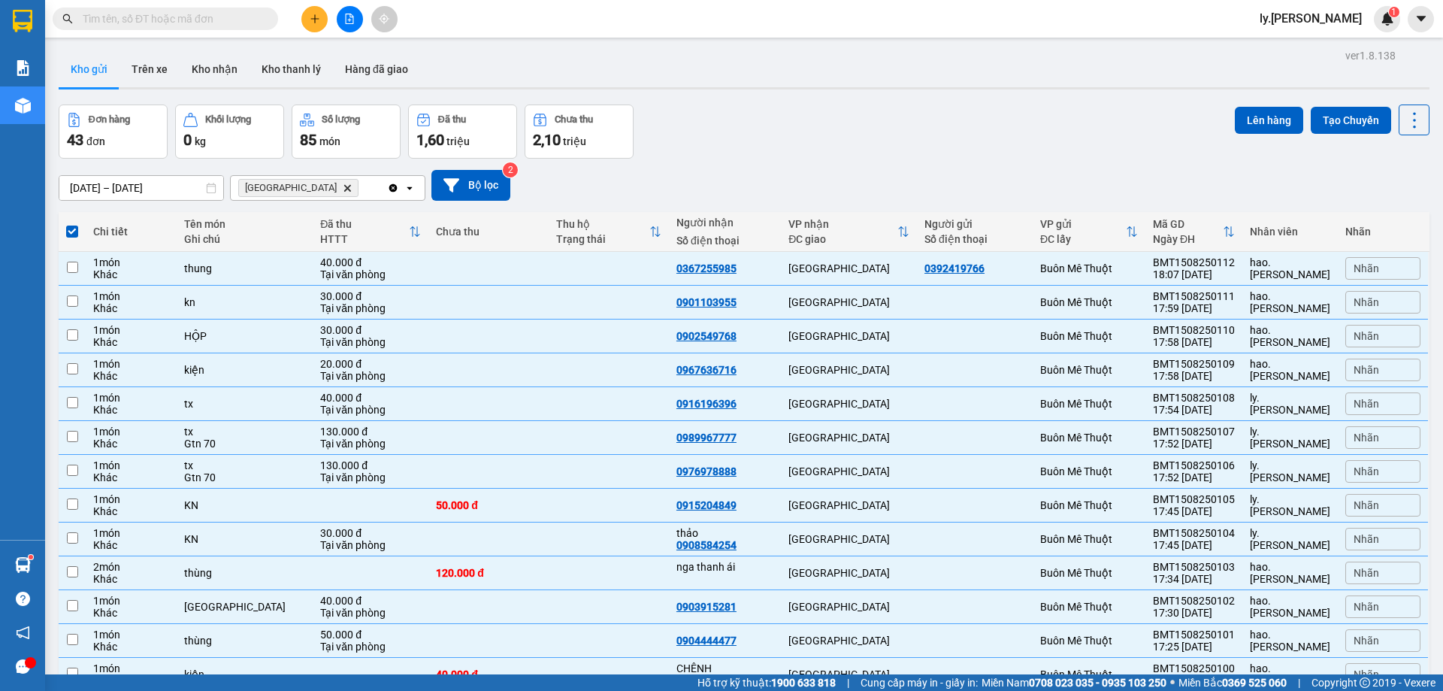
checkbox input "false"
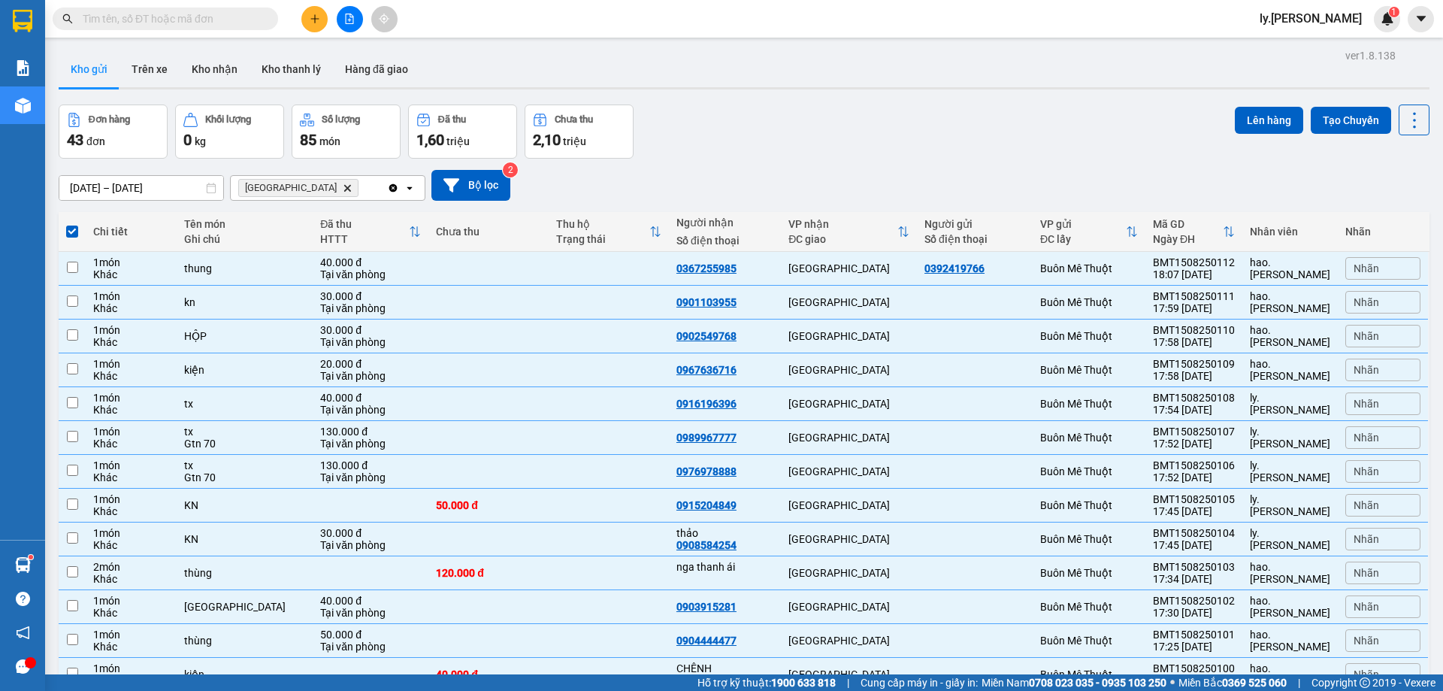
checkbox input "false"
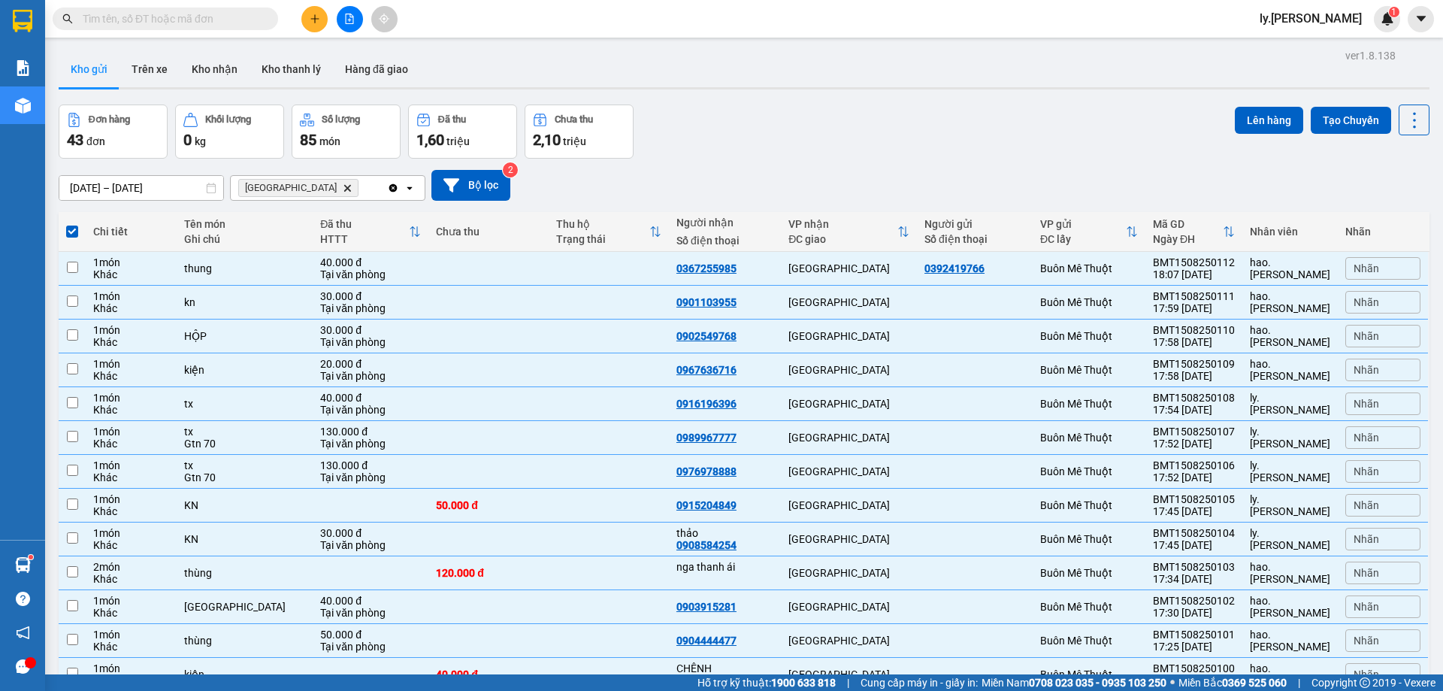
checkbox input "false"
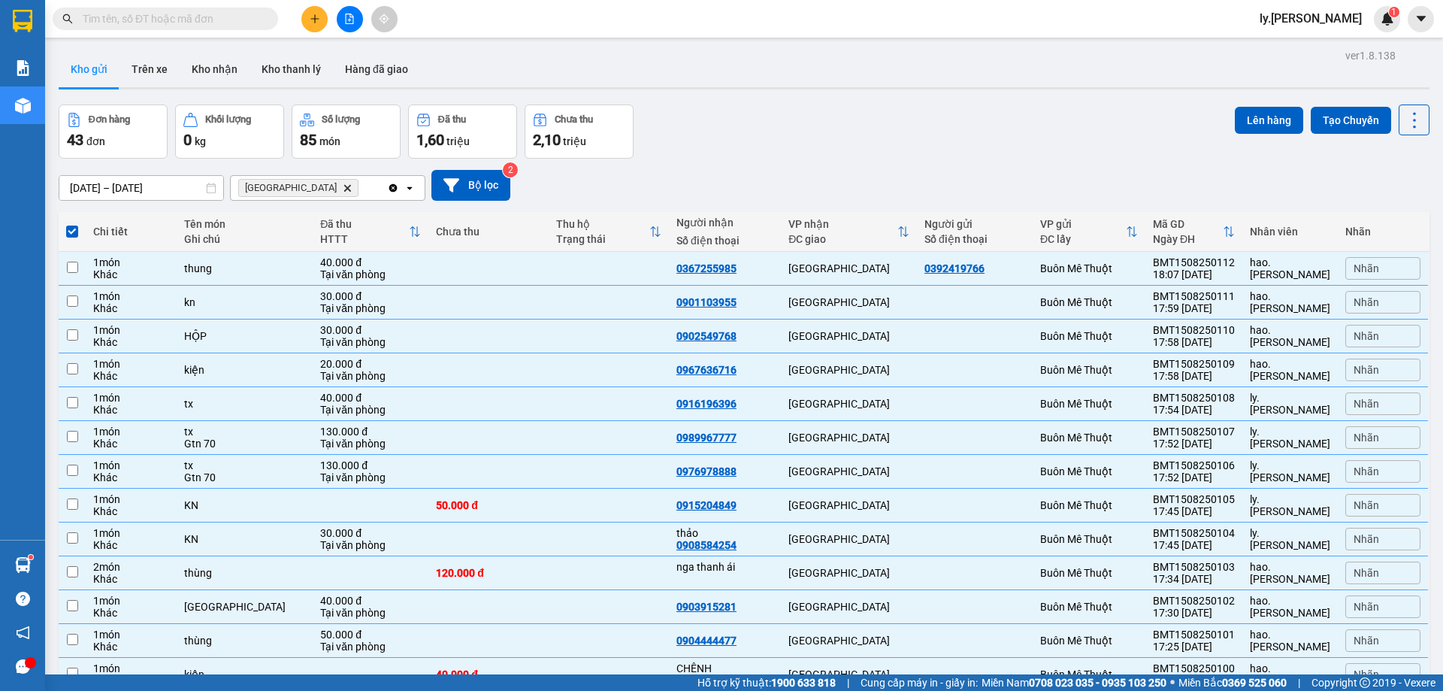
checkbox input "false"
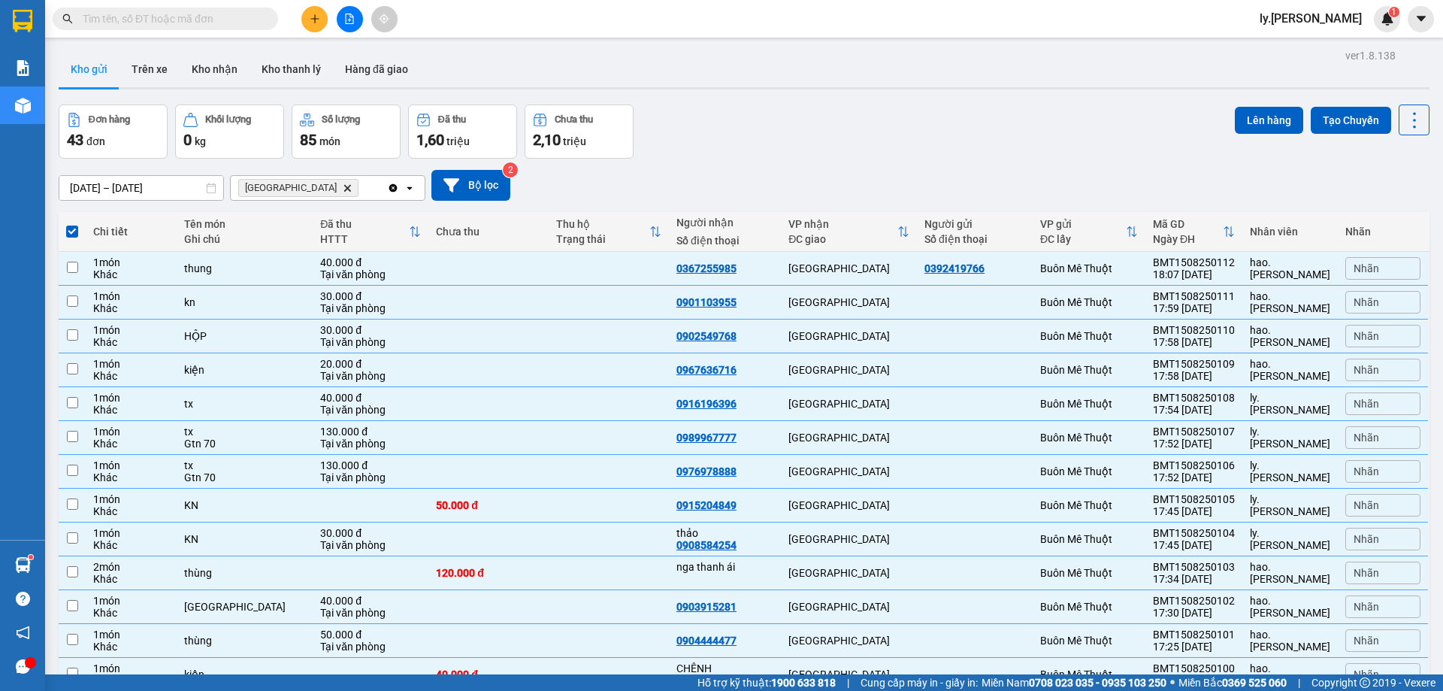
checkbox input "false"
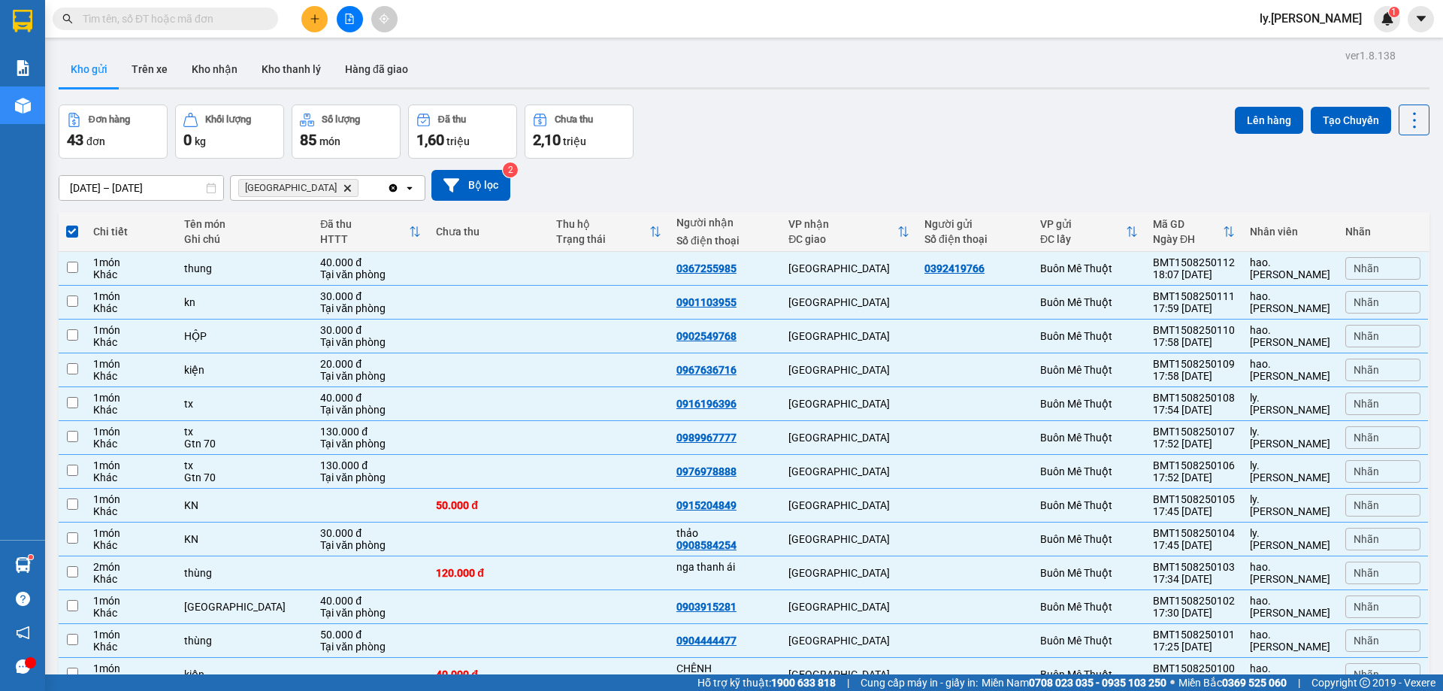
checkbox input "false"
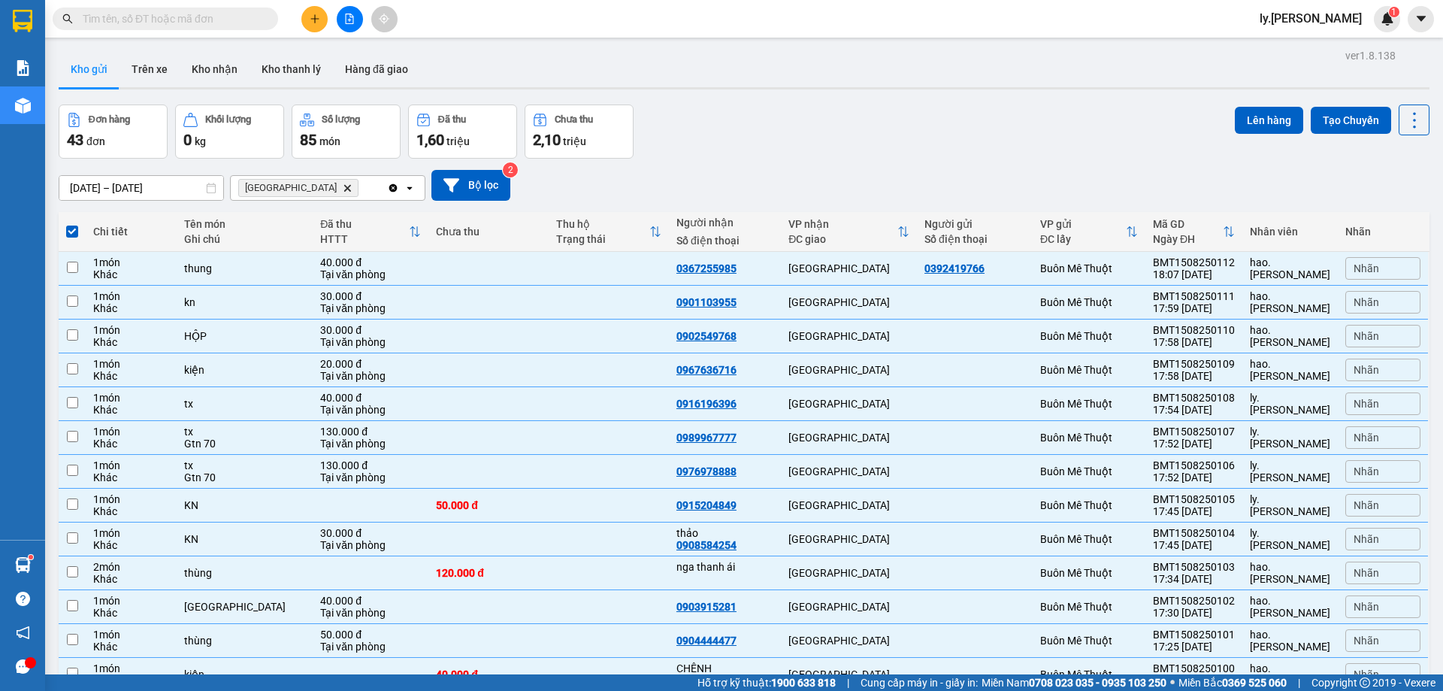
checkbox input "false"
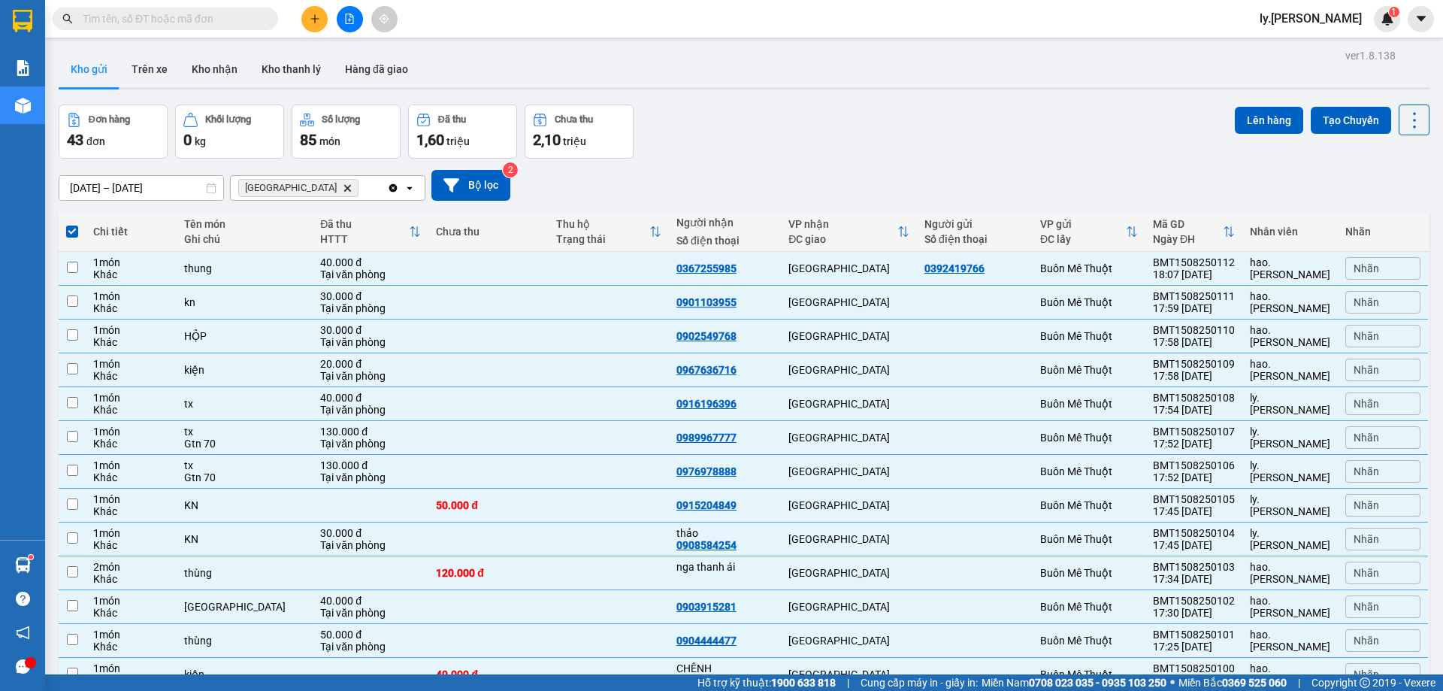
checkbox input "false"
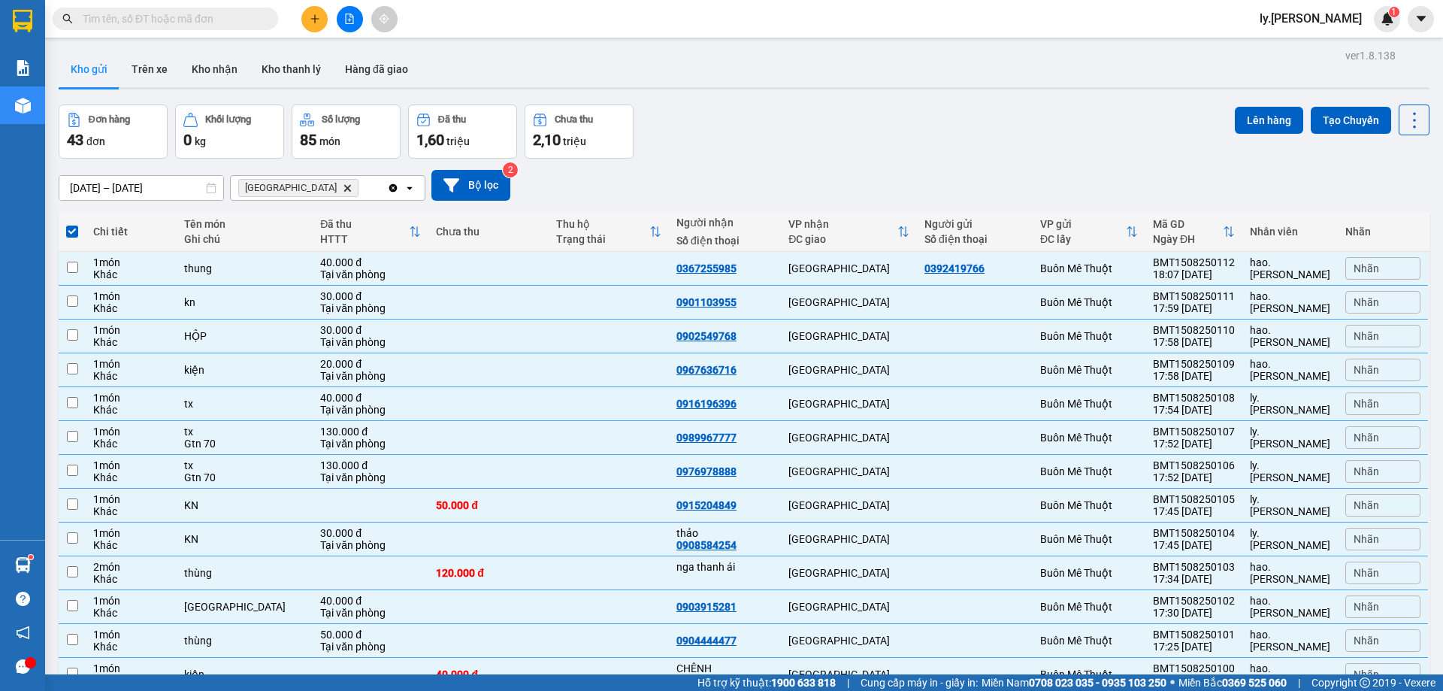
checkbox input "false"
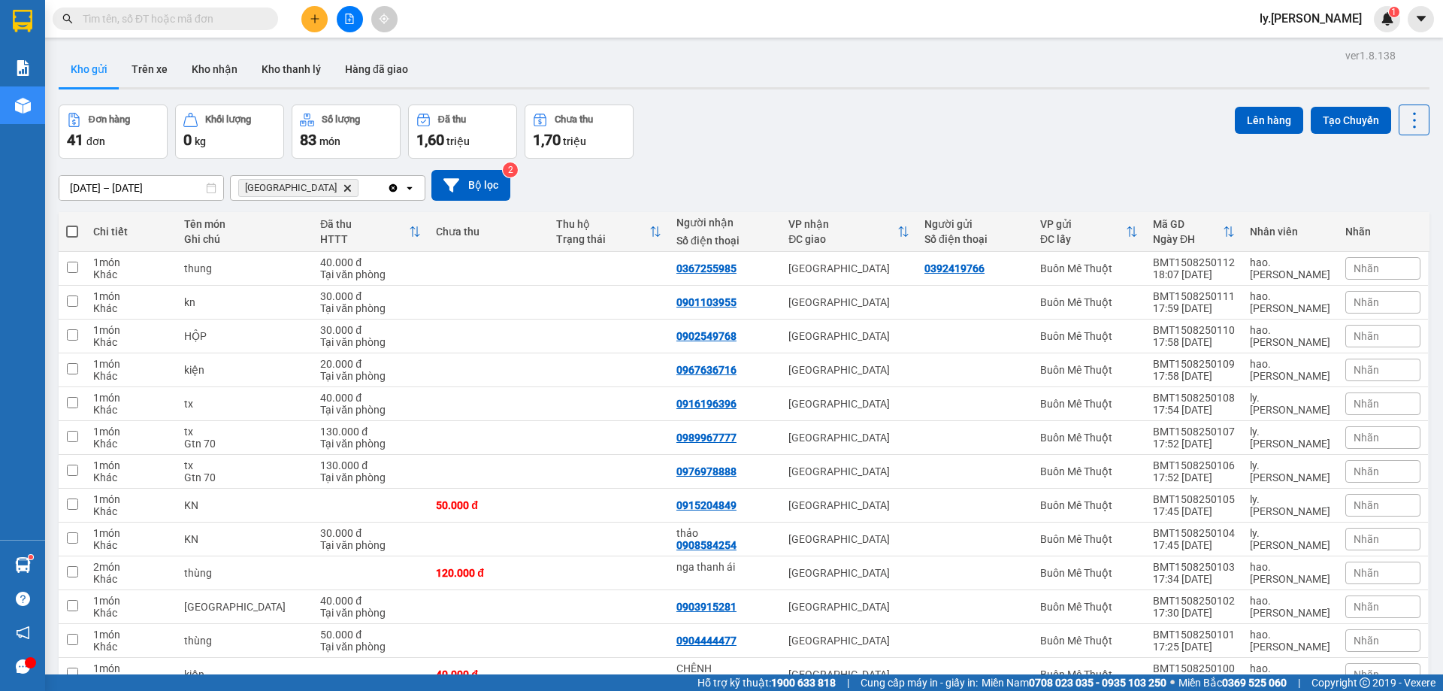
click at [67, 228] on span at bounding box center [72, 231] width 12 height 12
click at [72, 224] on input "checkbox" at bounding box center [72, 224] width 0 height 0
checkbox input "true"
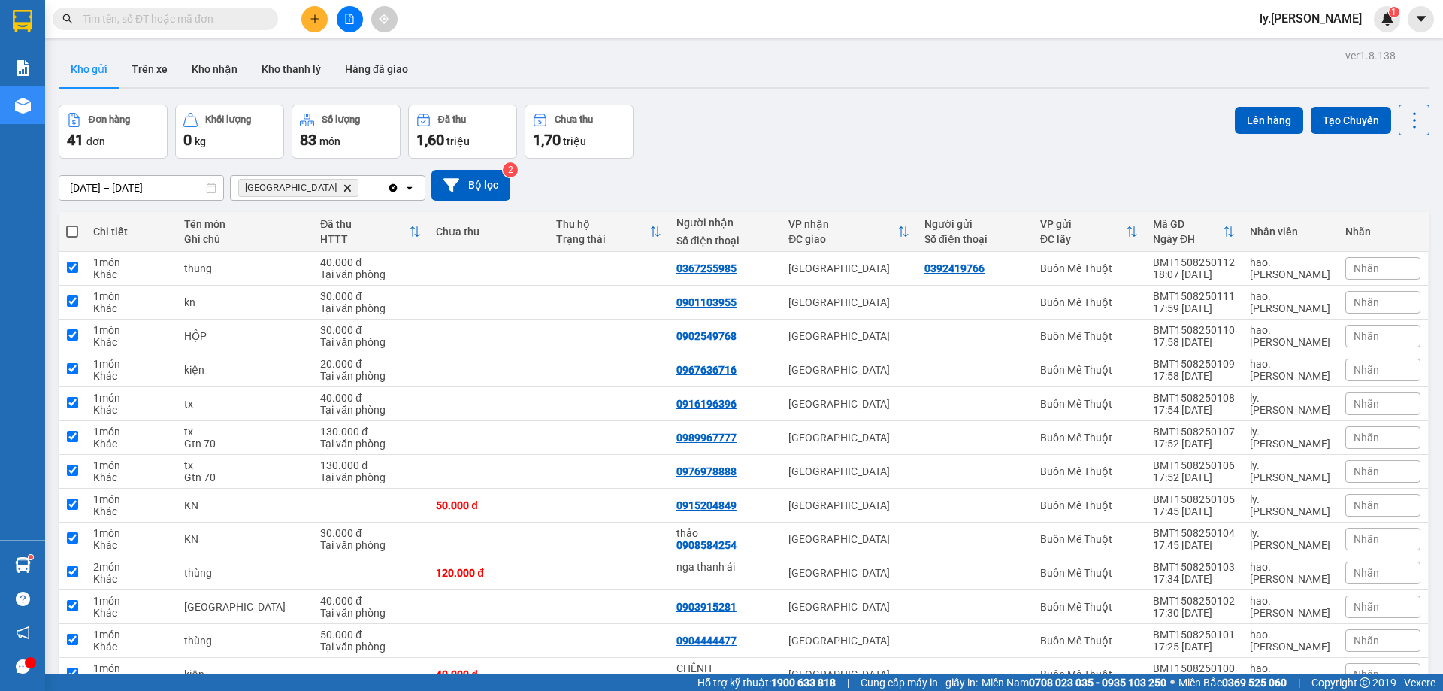
checkbox input "true"
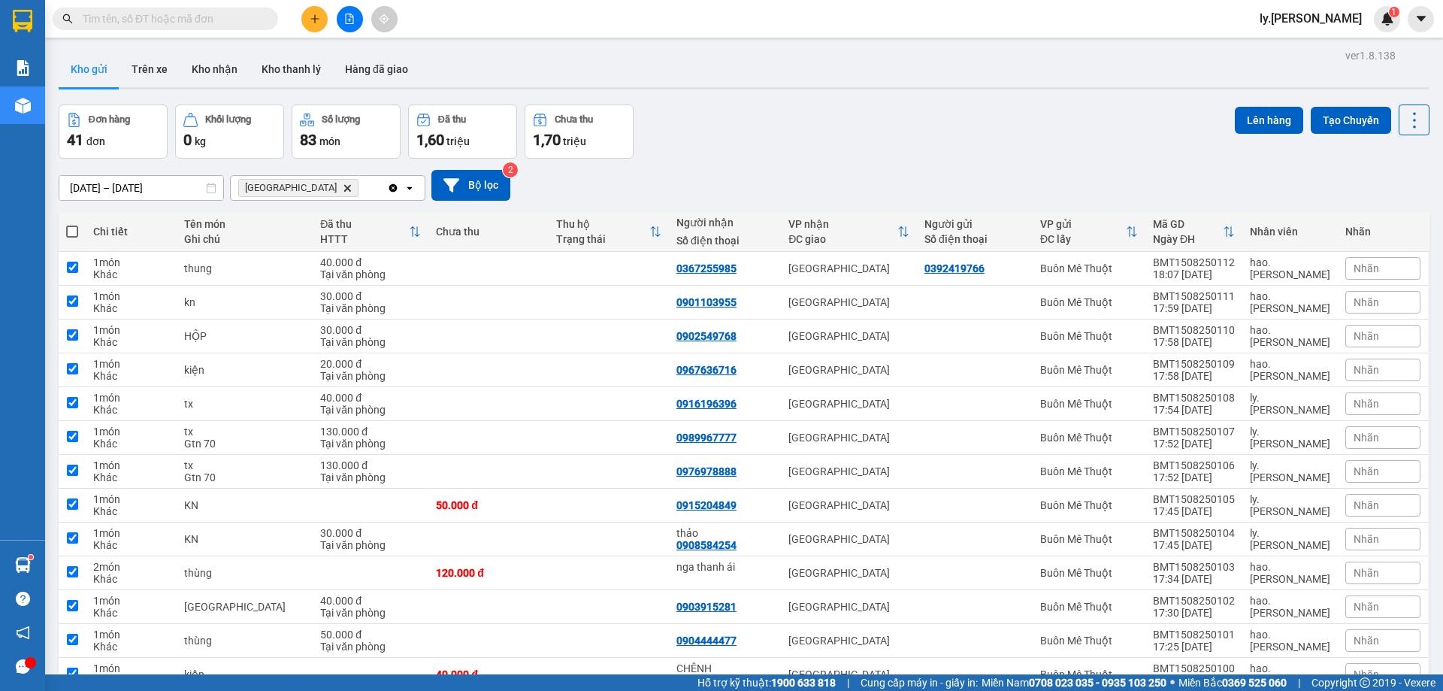
checkbox input "true"
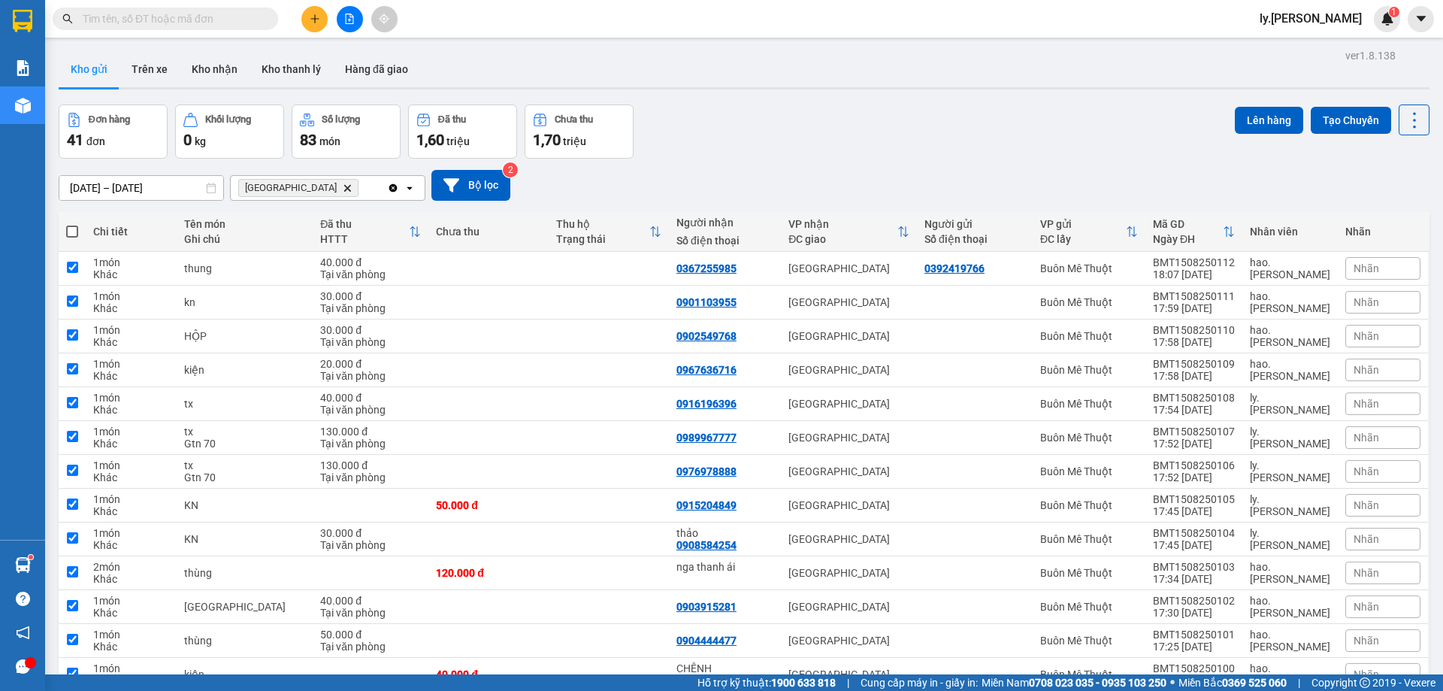
checkbox input "true"
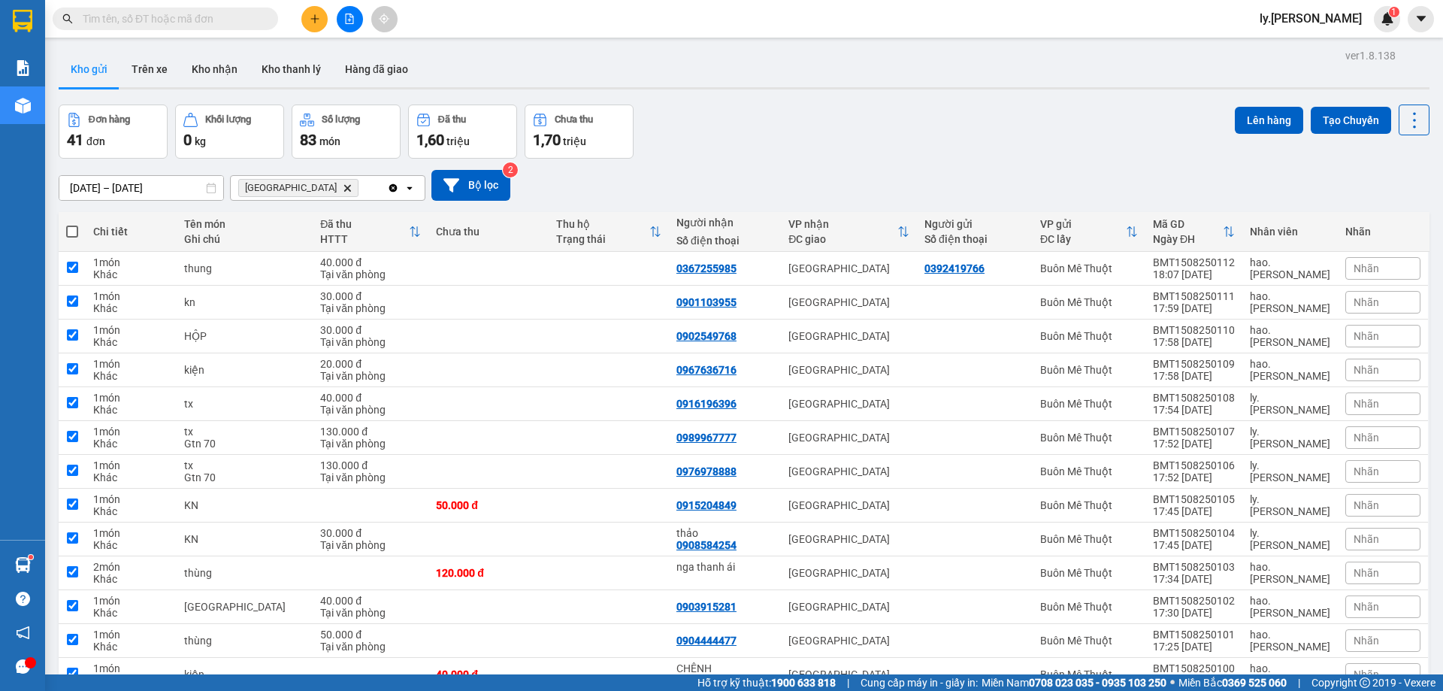
checkbox input "true"
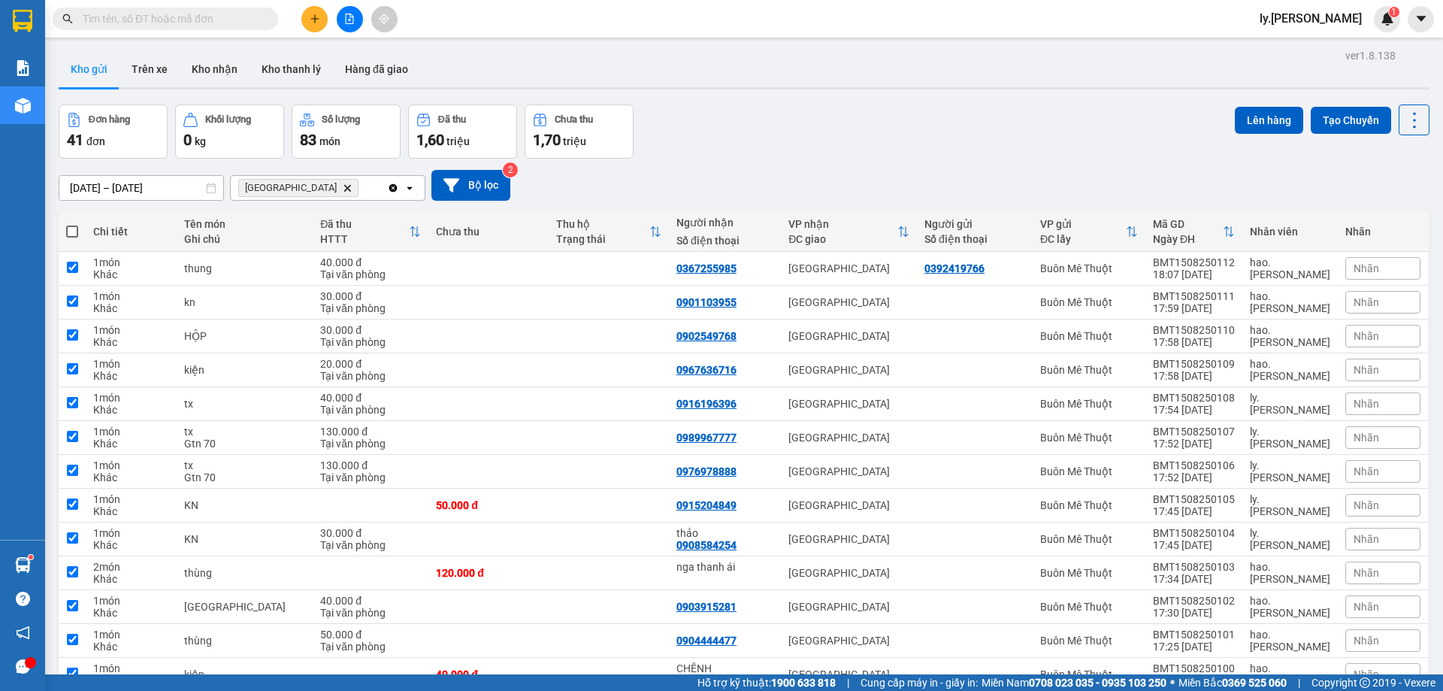
checkbox input "true"
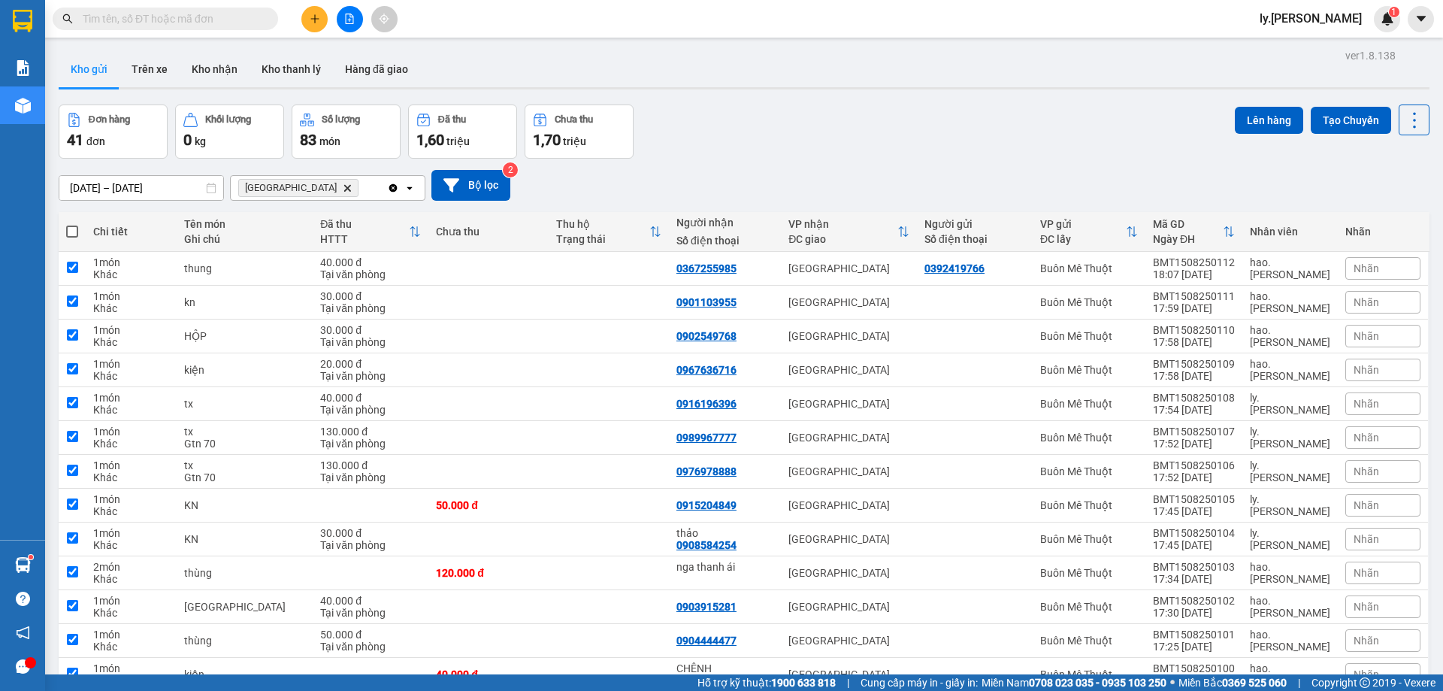
checkbox input "true"
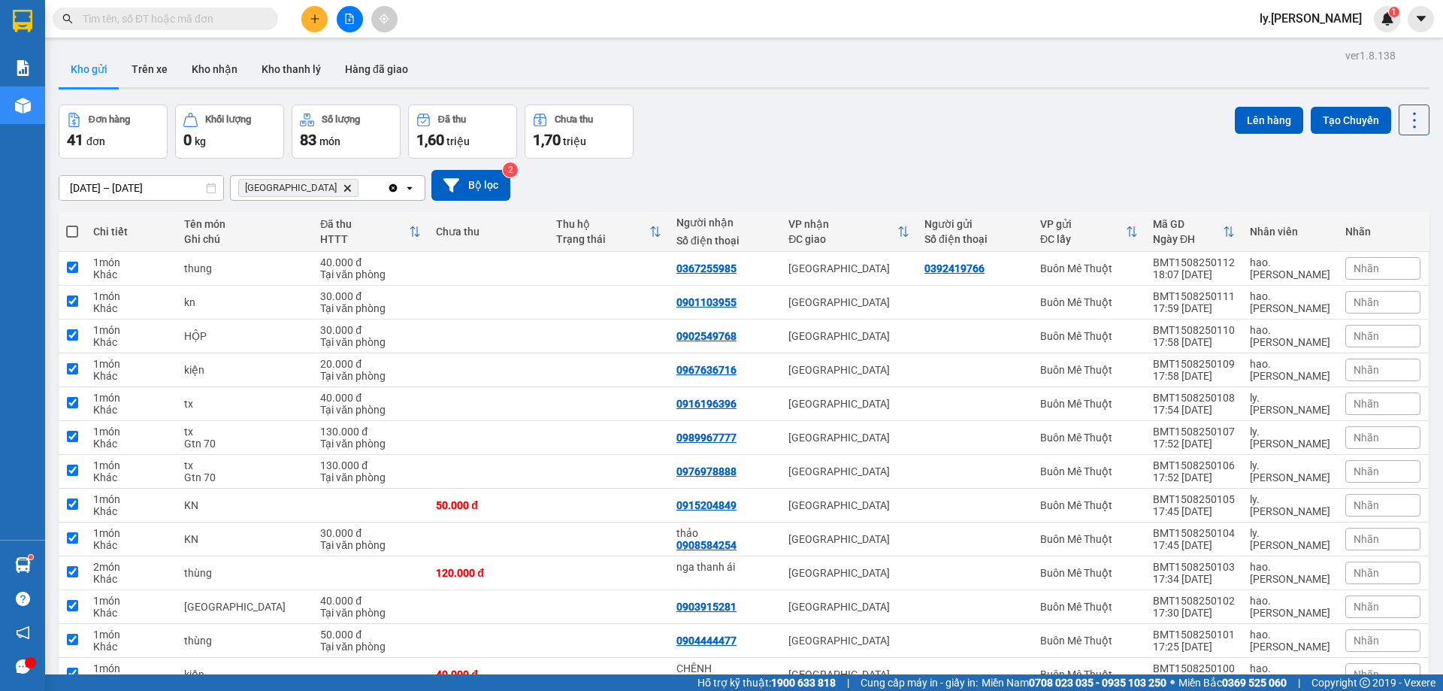
checkbox input "true"
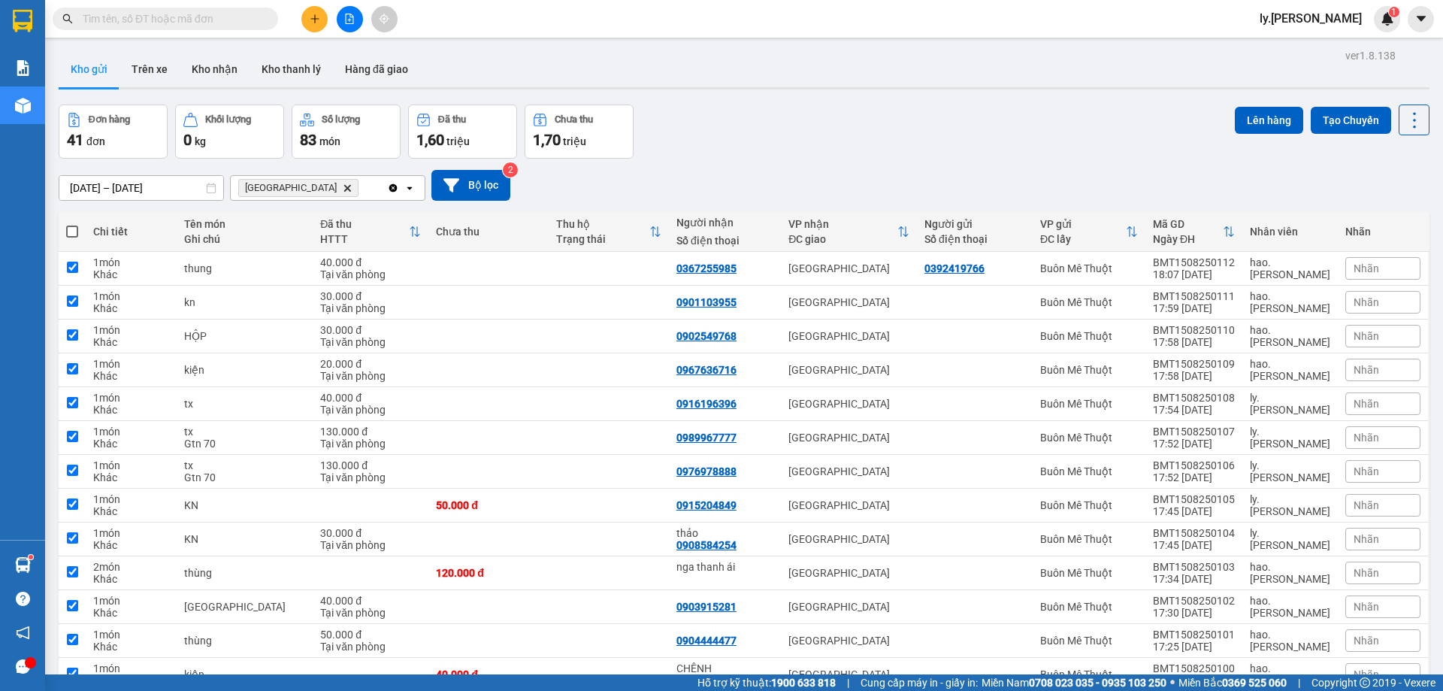
checkbox input "true"
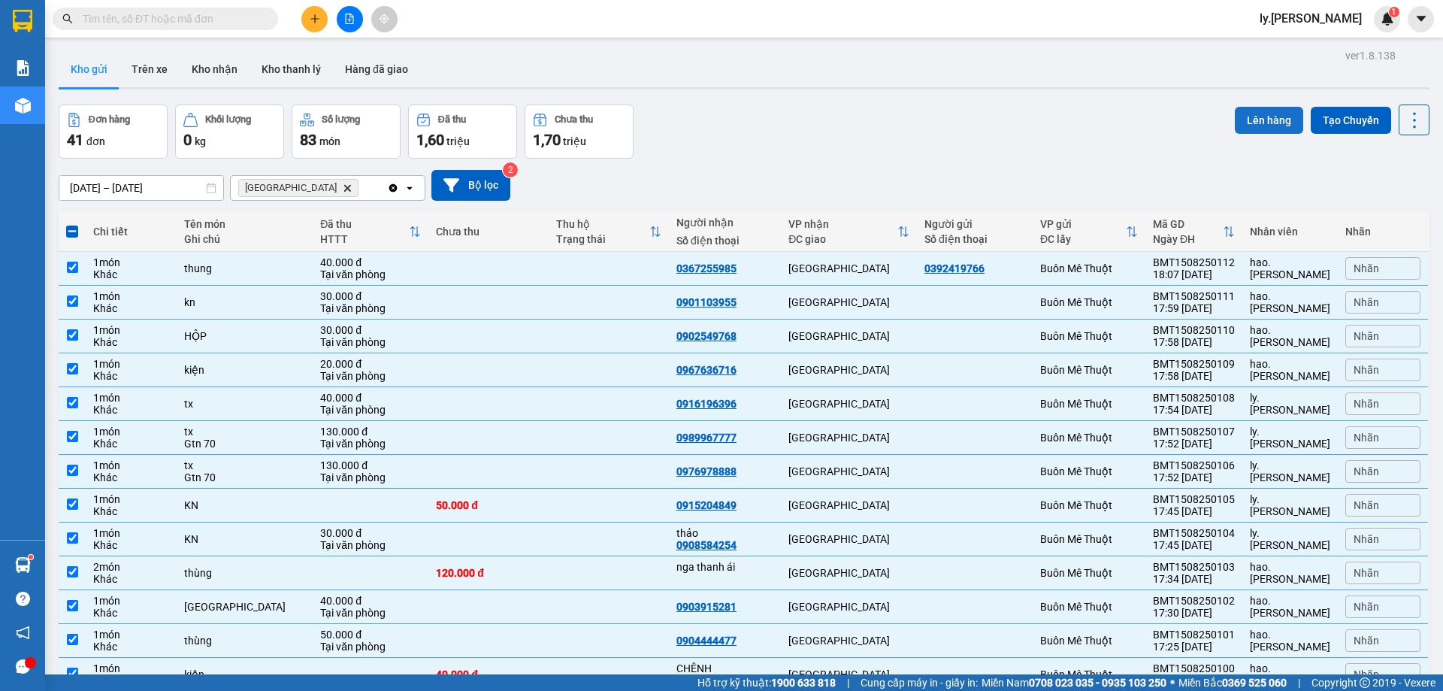
click at [1248, 116] on button "Lên hàng" at bounding box center [1269, 120] width 68 height 27
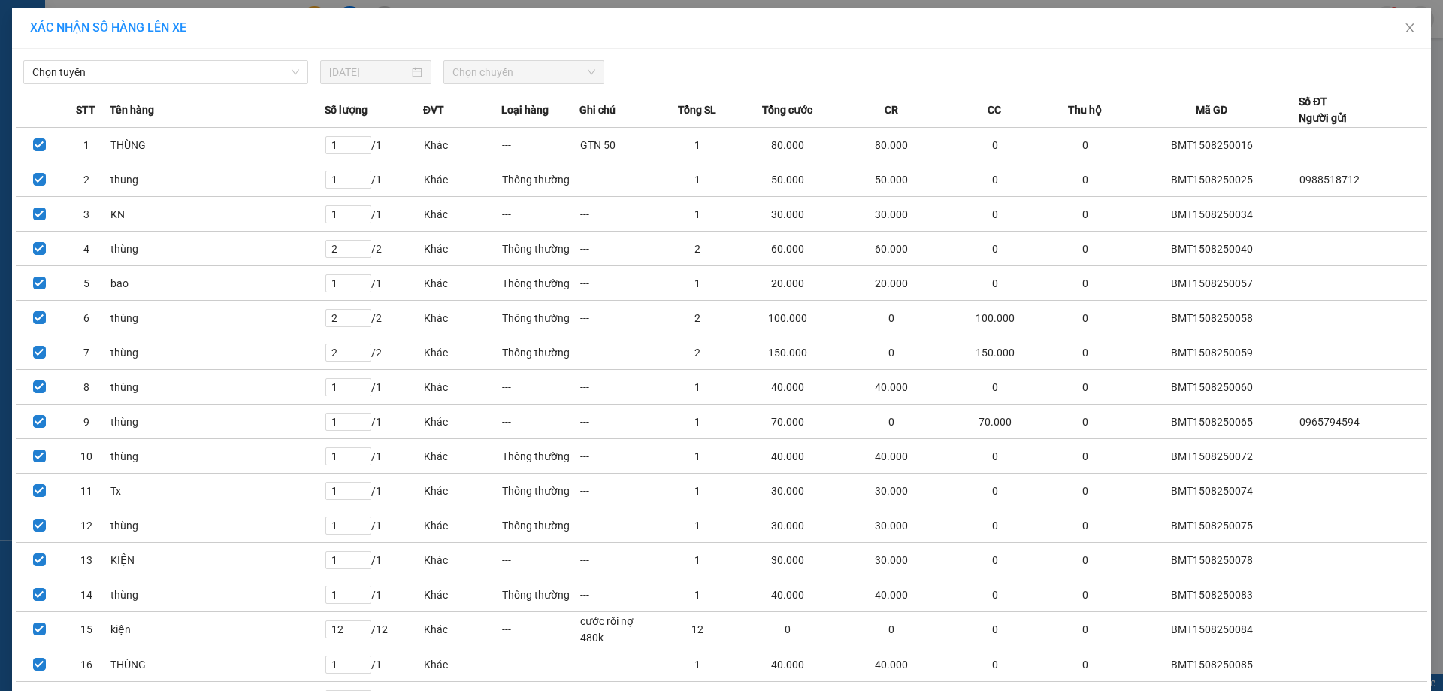
click at [161, 47] on div "XÁC NHẬN SỐ HÀNG LÊN XE" at bounding box center [721, 28] width 1419 height 41
click at [159, 62] on span "Chọn tuyến" at bounding box center [165, 72] width 267 height 23
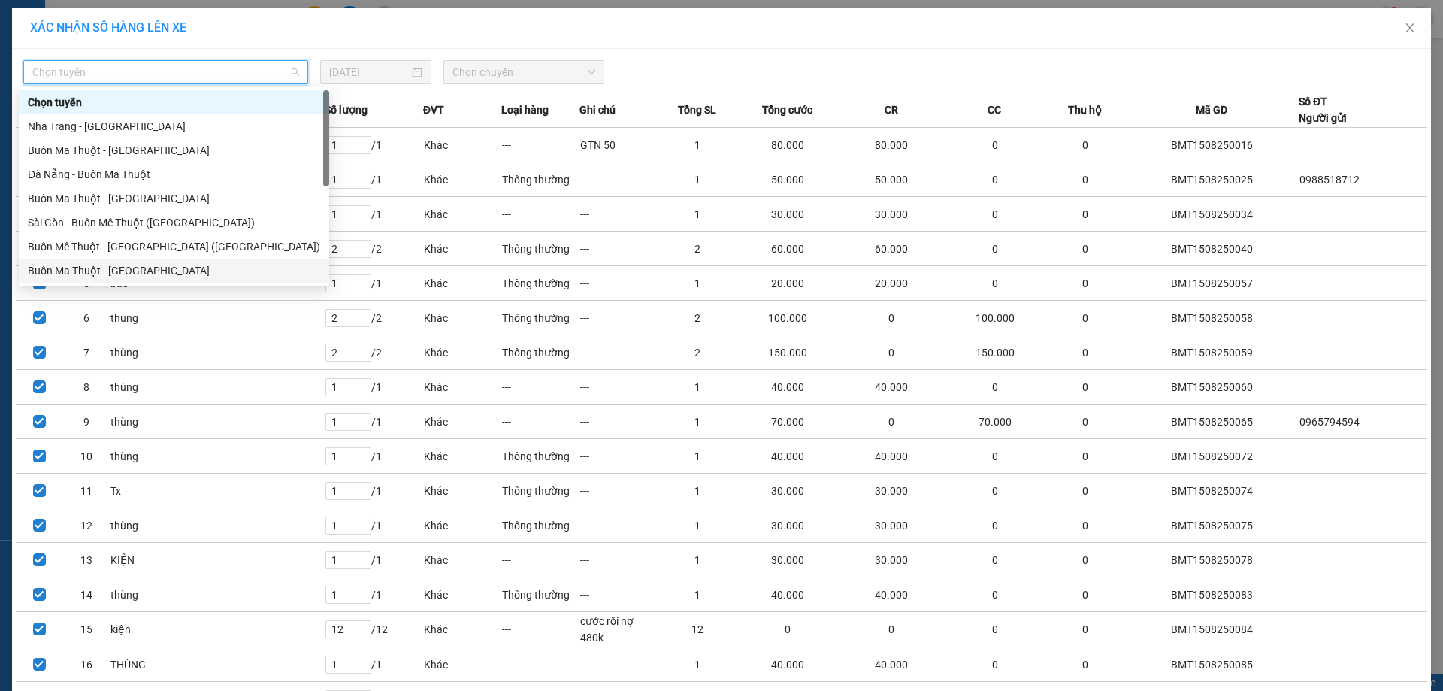
click at [126, 277] on div "Buôn Ma Thuột - [GEOGRAPHIC_DATA]" at bounding box center [174, 270] width 292 height 17
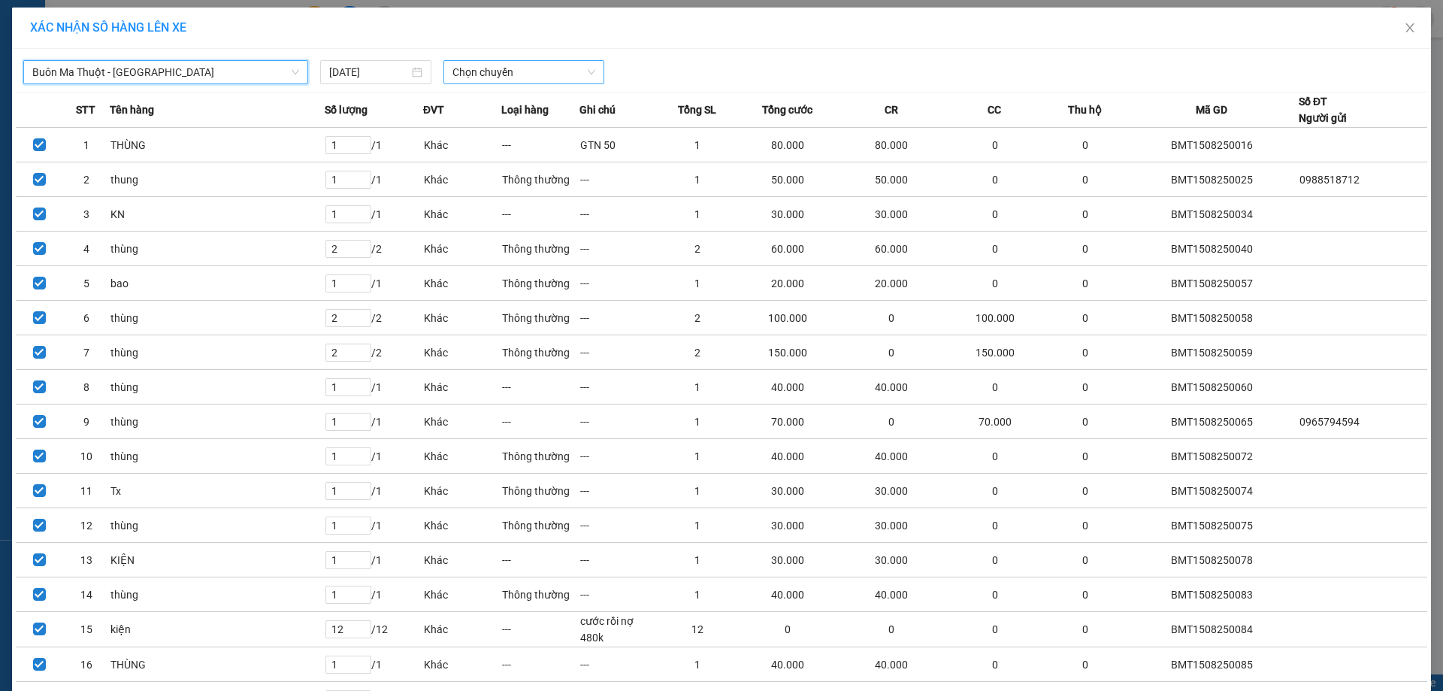
drag, startPoint x: 501, startPoint y: 80, endPoint x: 483, endPoint y: 141, distance: 64.2
click at [501, 81] on span "Chọn chuyến" at bounding box center [523, 72] width 143 height 23
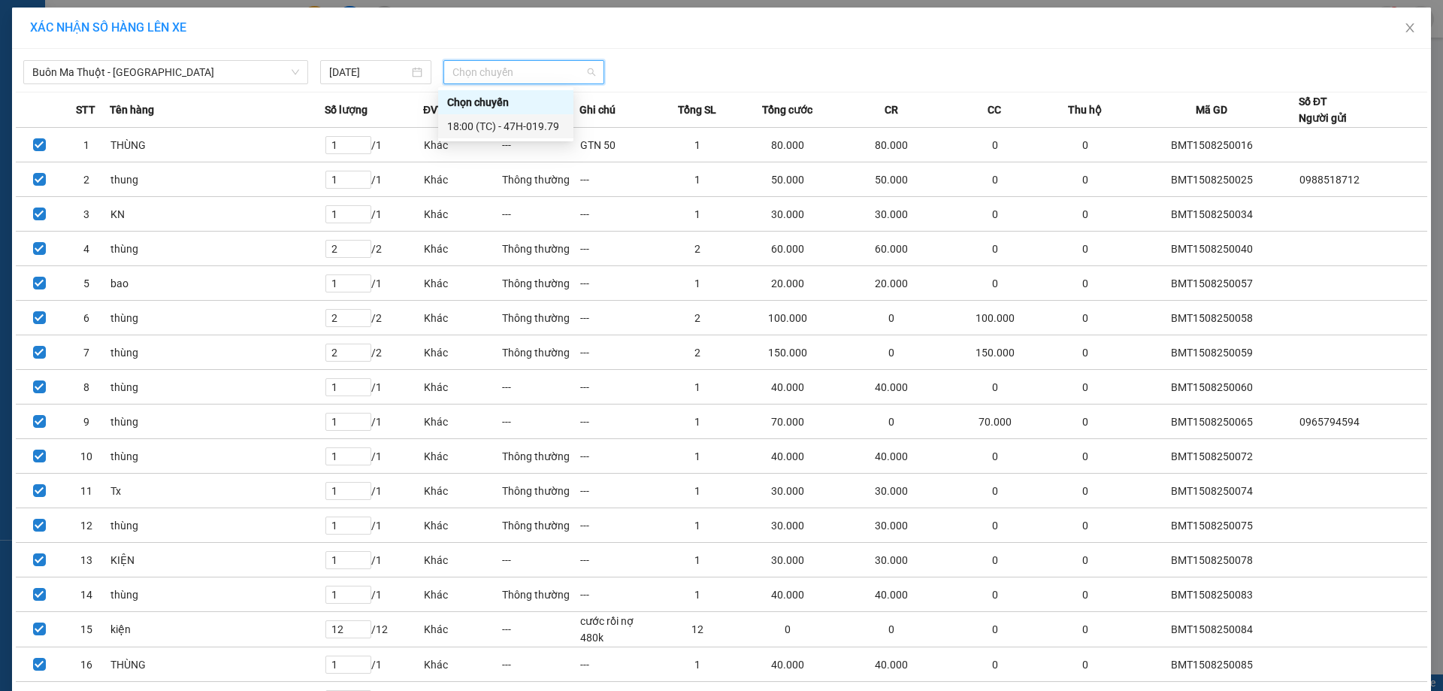
click at [504, 125] on div "18:00 (TC) - 47H-019.79" at bounding box center [505, 126] width 117 height 17
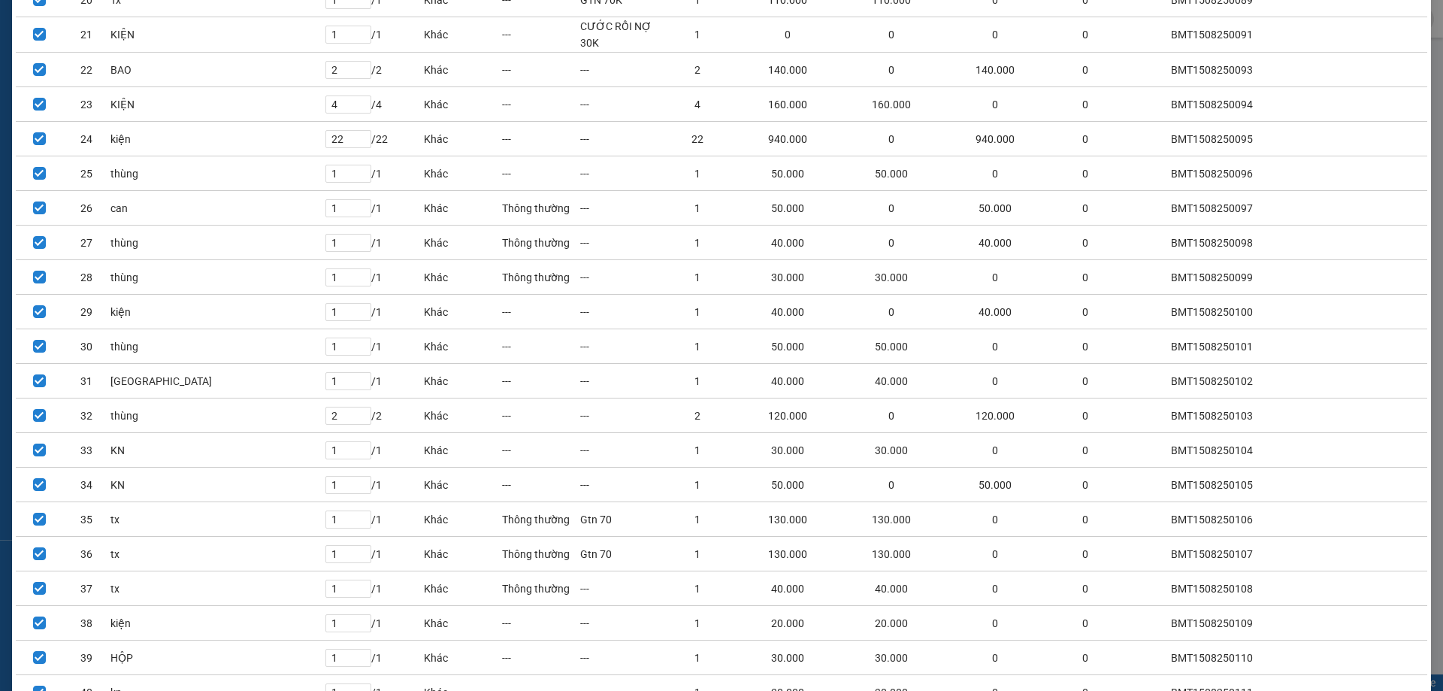
scroll to position [967, 0]
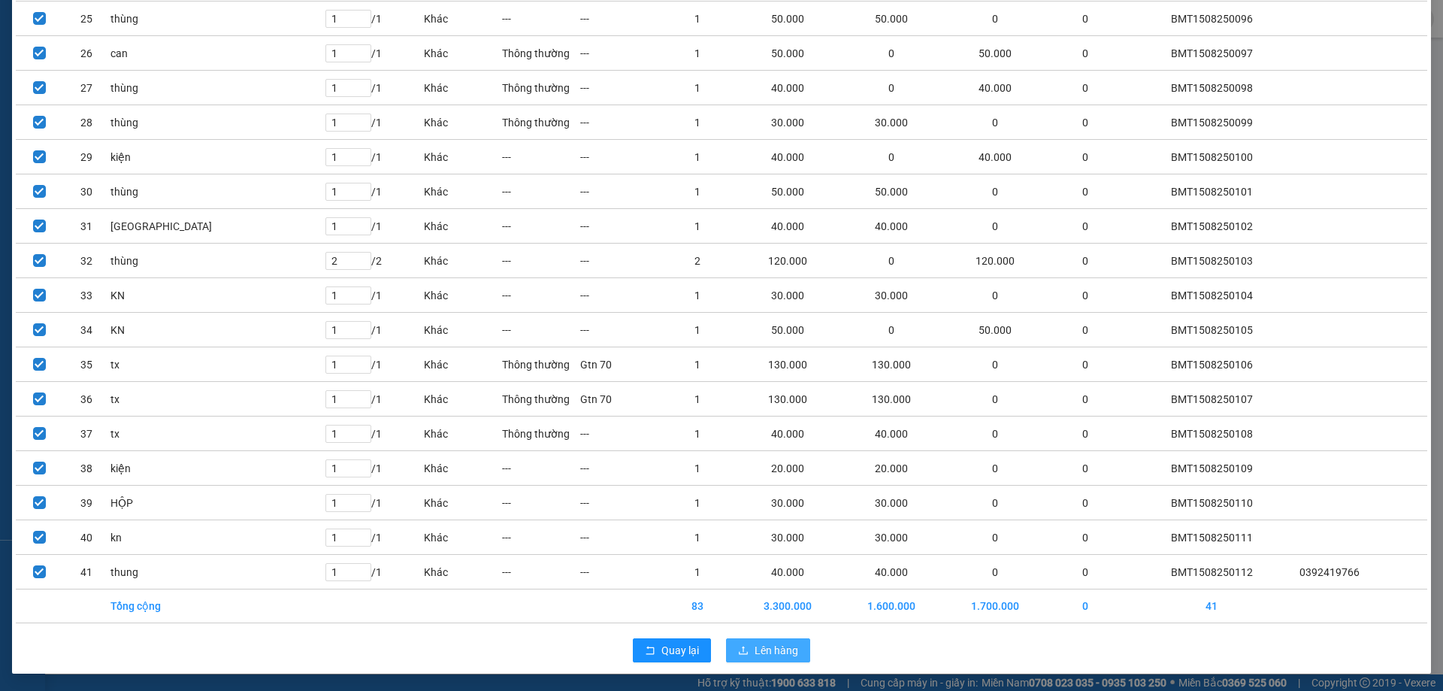
click at [786, 639] on button "Lên hàng" at bounding box center [768, 650] width 84 height 24
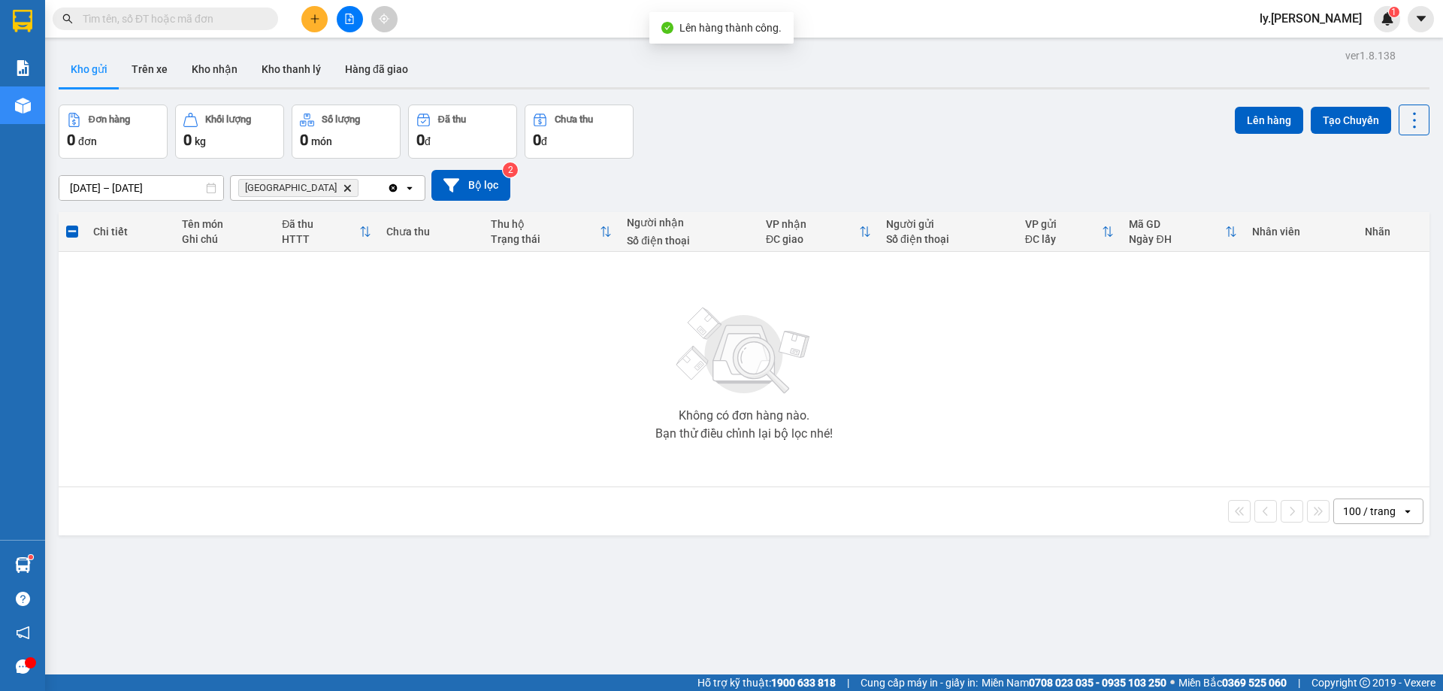
click at [349, 17] on icon "file-add" at bounding box center [349, 19] width 11 height 11
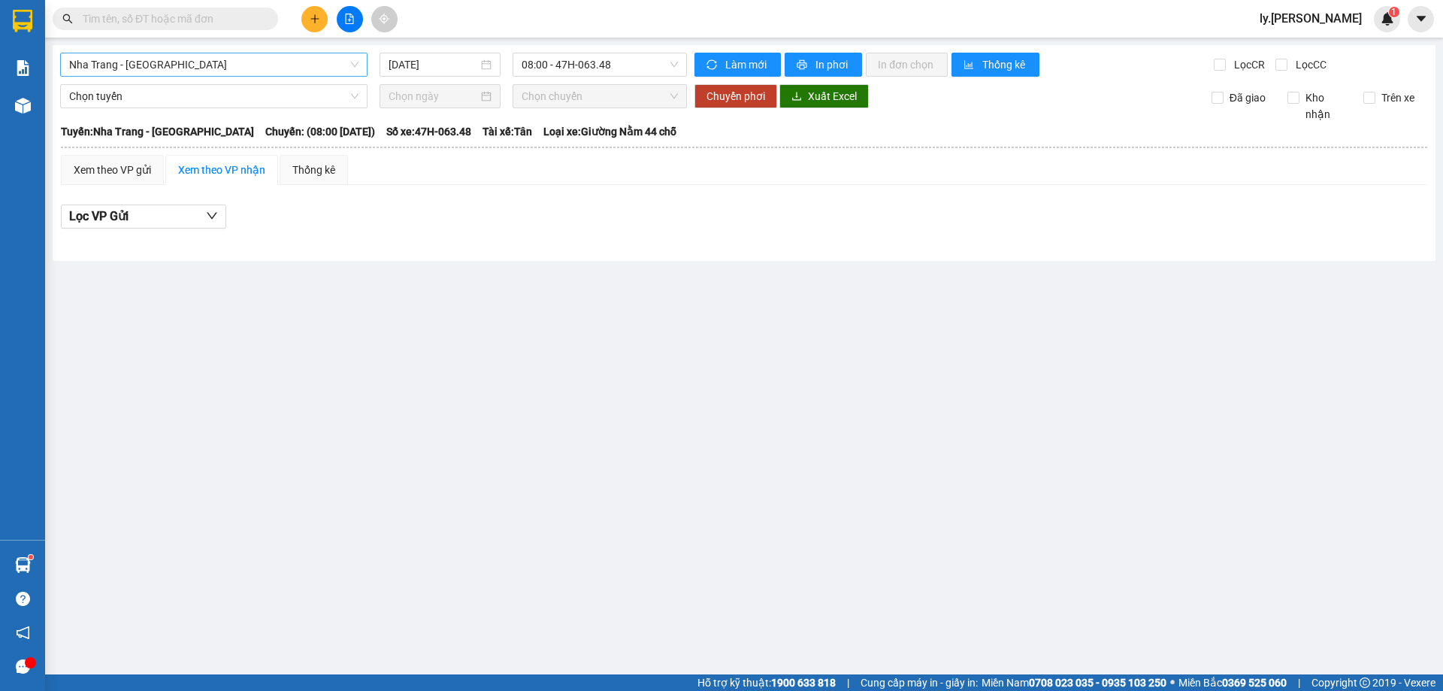
click at [189, 63] on span "Nha Trang - [GEOGRAPHIC_DATA]" at bounding box center [213, 64] width 289 height 23
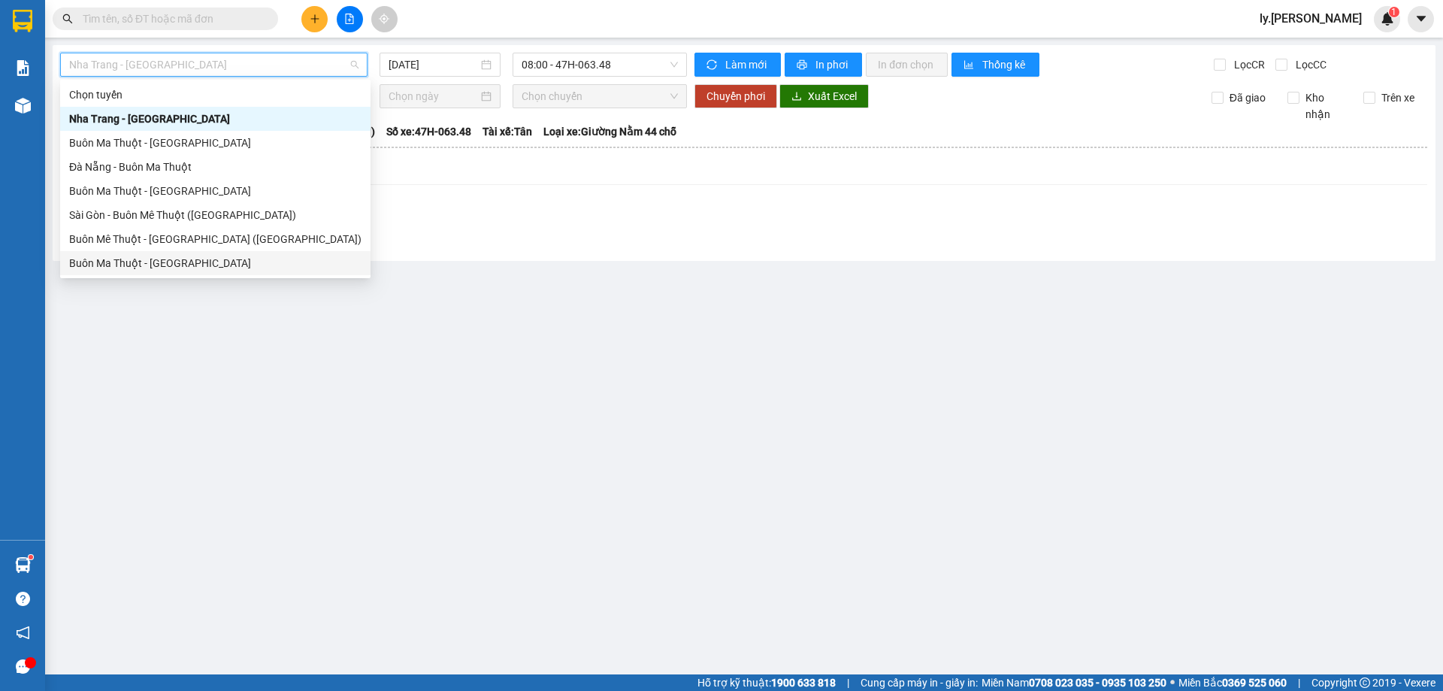
click at [157, 262] on div "Buôn Ma Thuột - [GEOGRAPHIC_DATA]" at bounding box center [215, 263] width 292 height 17
type input "[DATE]"
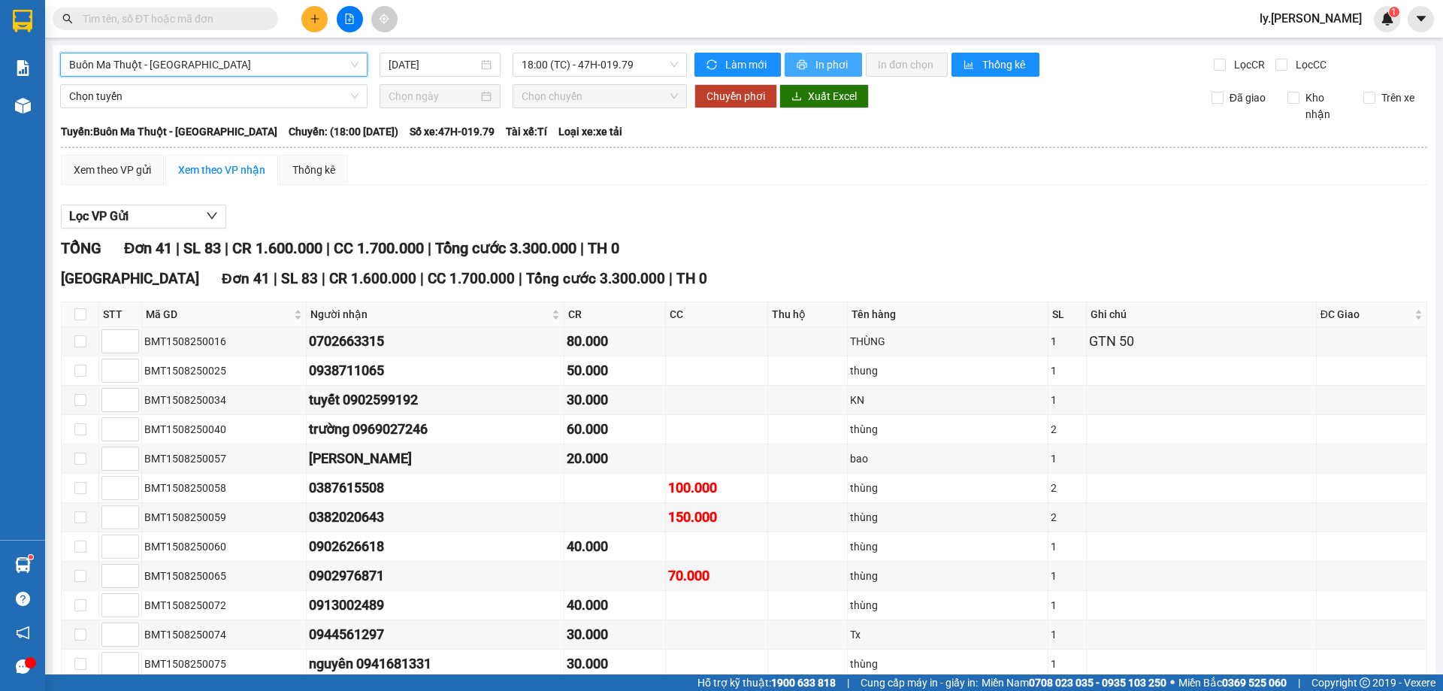
click at [808, 62] on button "In phơi" at bounding box center [823, 65] width 77 height 24
click at [840, 63] on span "In phơi" at bounding box center [832, 64] width 35 height 17
